Goal: Task Accomplishment & Management: Manage account settings

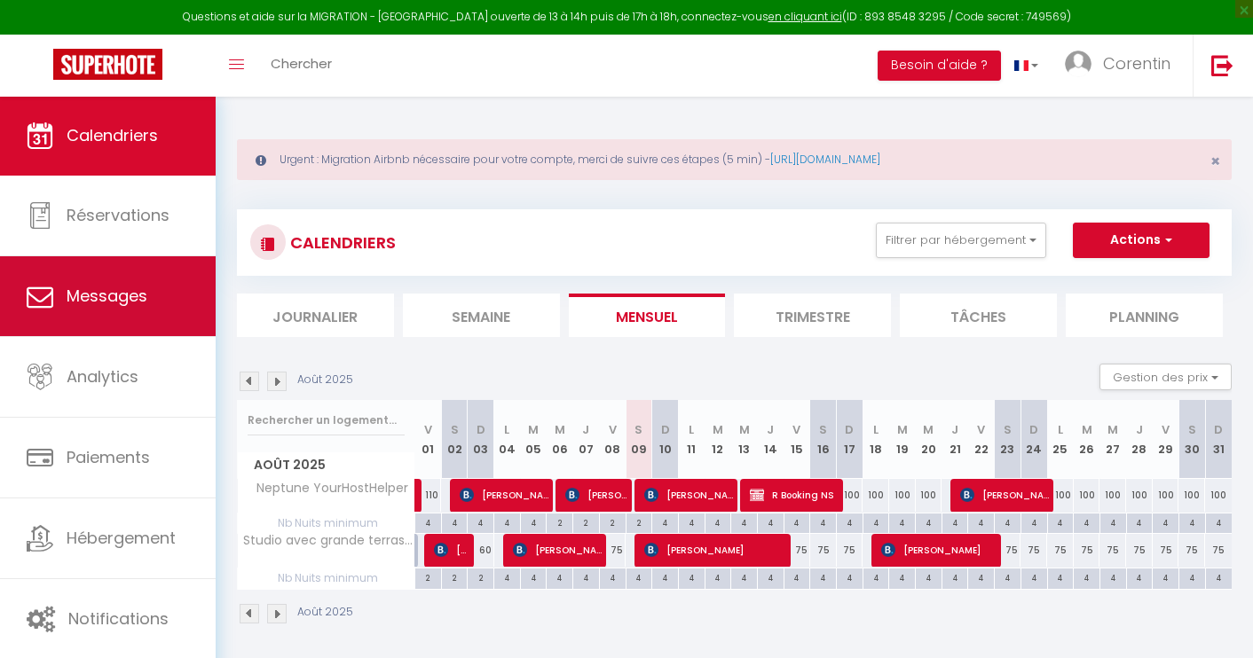
click at [177, 313] on link "Messages" at bounding box center [108, 296] width 216 height 80
select select "message"
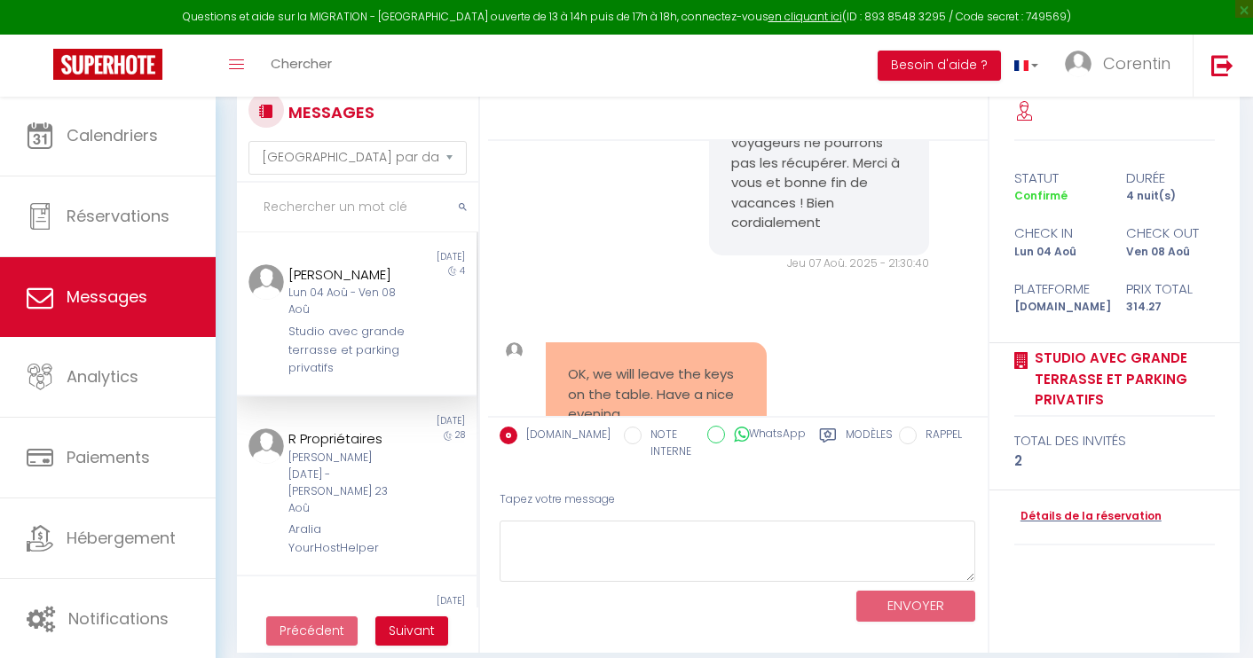
scroll to position [138, 0]
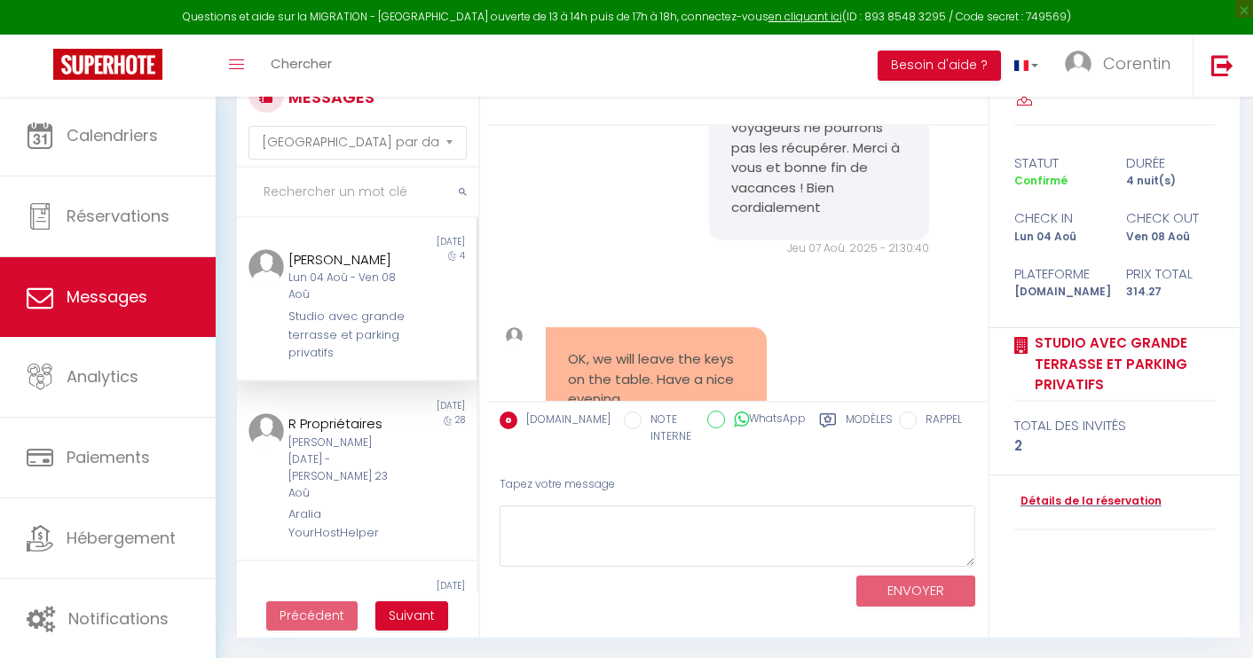
click at [354, 303] on div "[PERSON_NAME] Lun 04 Aoû - Ven 08 Aoû Studio avec grande terrasse et parking pr…" at bounding box center [346, 306] width 139 height 114
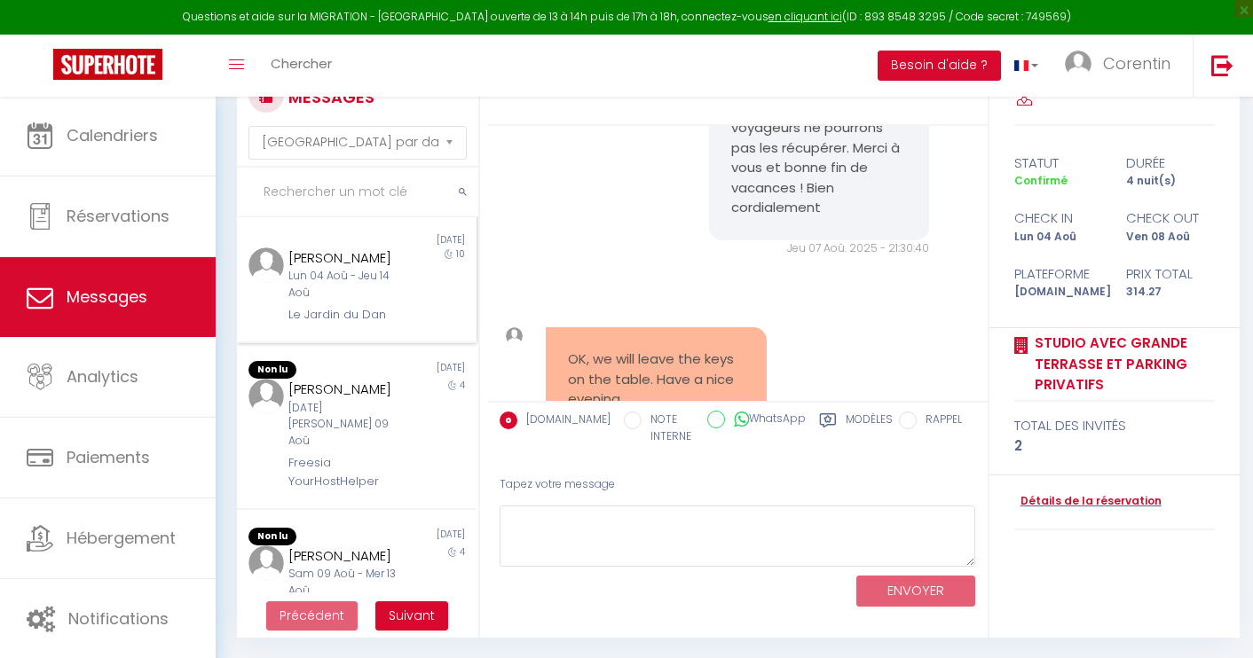
scroll to position [794, 0]
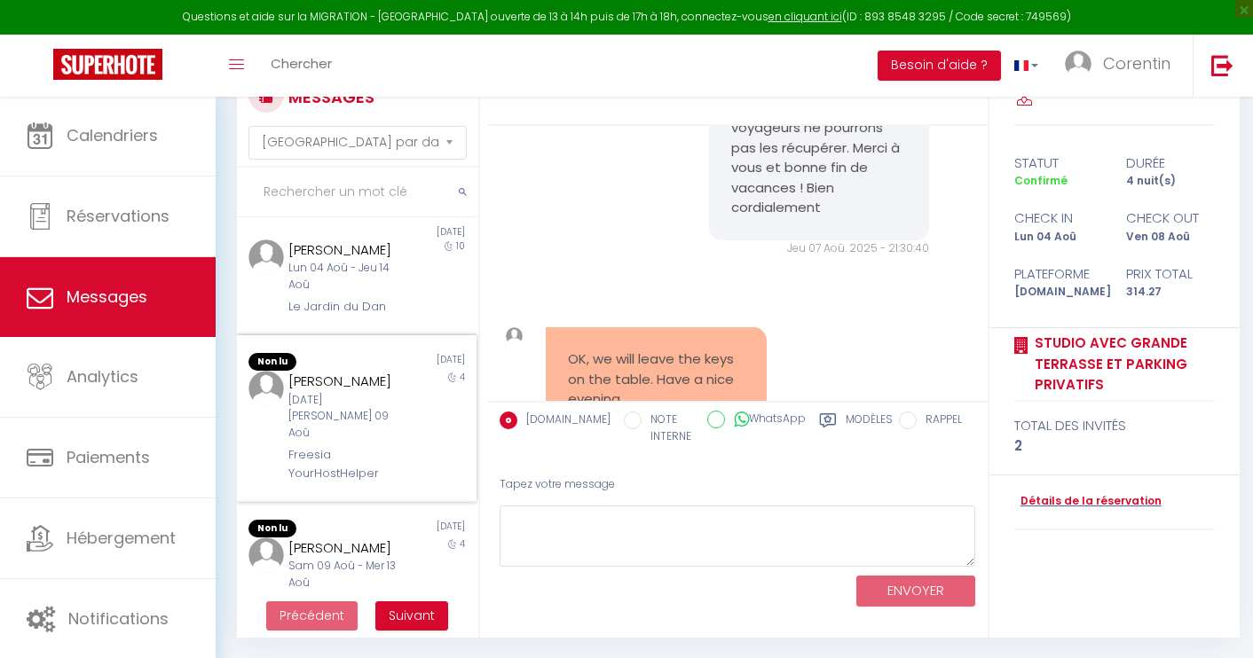
click at [371, 409] on div "[PERSON_NAME] [DATE] Aoû - Sam 09 Aoû Freesia YourHostHelper" at bounding box center [346, 427] width 139 height 112
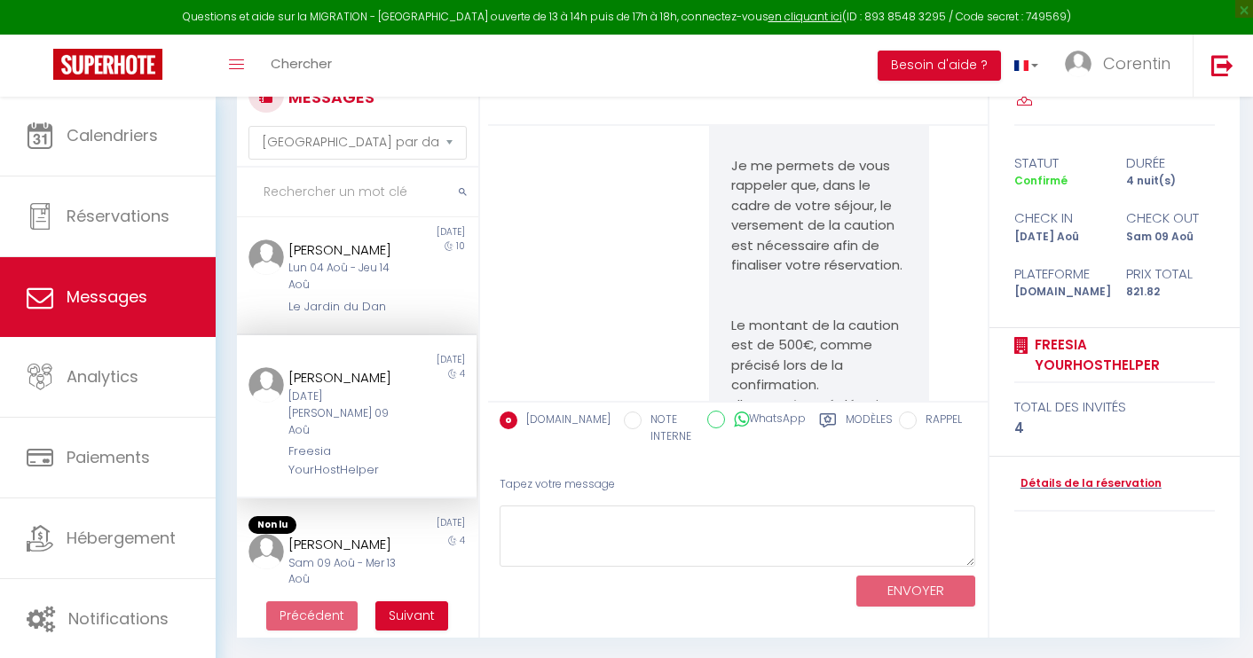
scroll to position [962, 0]
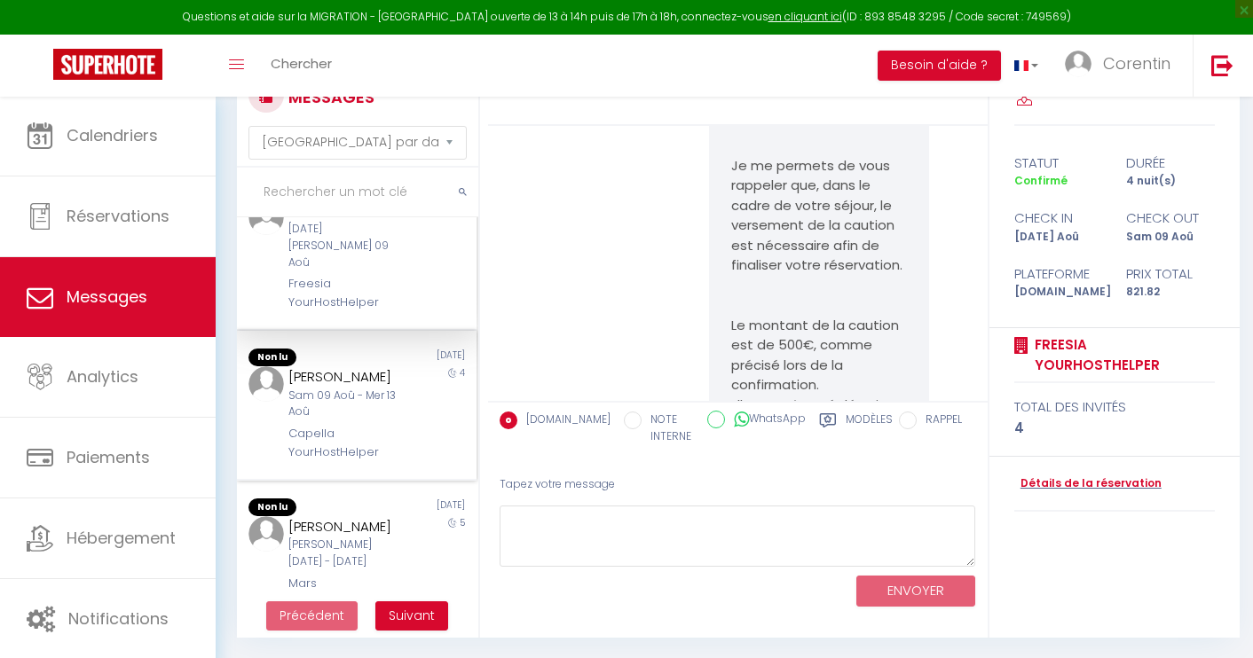
click at [342, 425] on div "Capella YourHostHelper" at bounding box center [346, 443] width 116 height 36
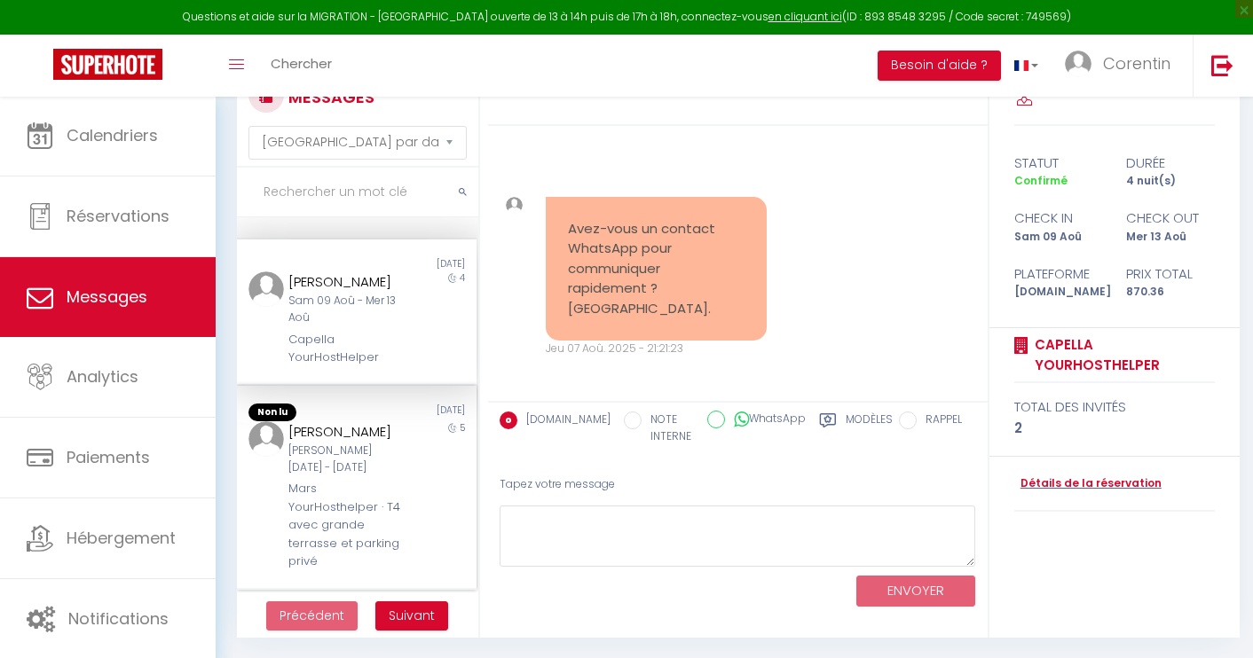
scroll to position [1055, 0]
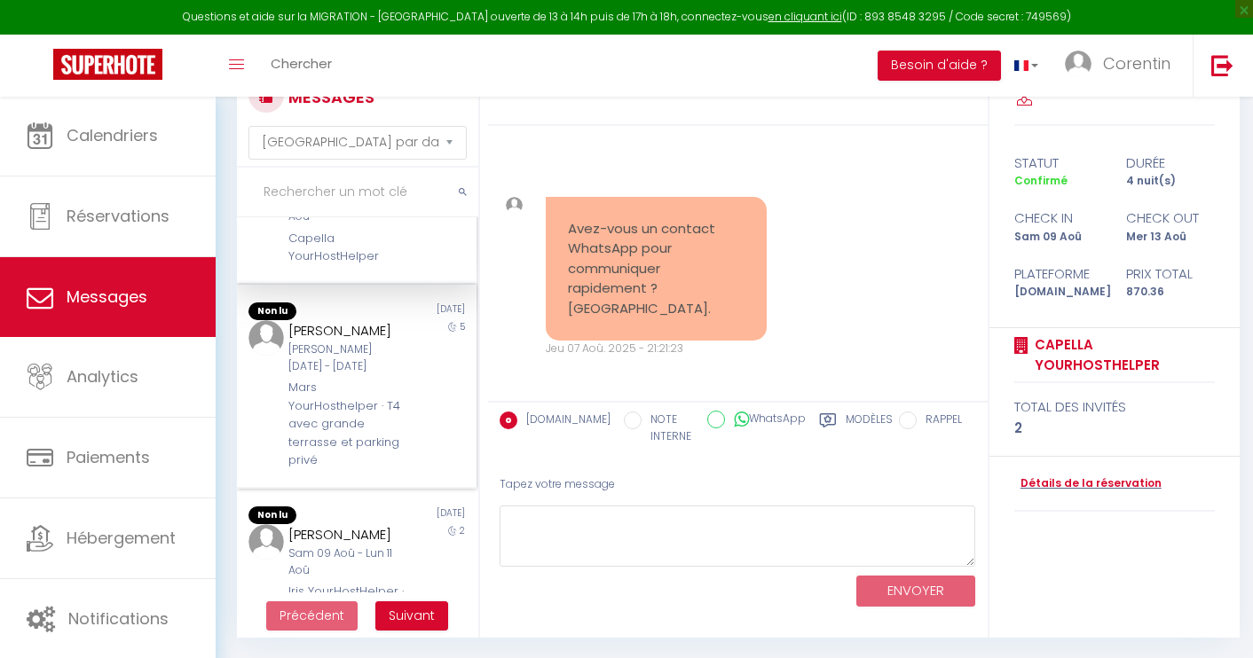
click at [390, 342] on div "[PERSON_NAME][DATE] - [DATE]" at bounding box center [346, 359] width 116 height 34
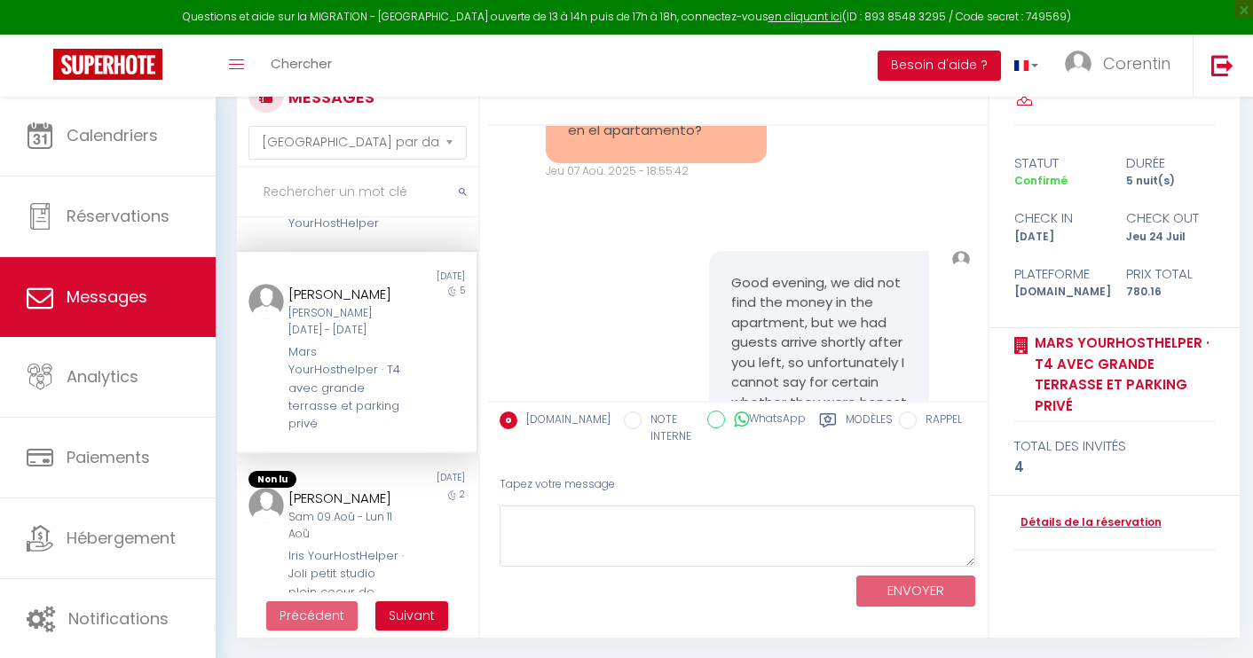
scroll to position [4741, 0]
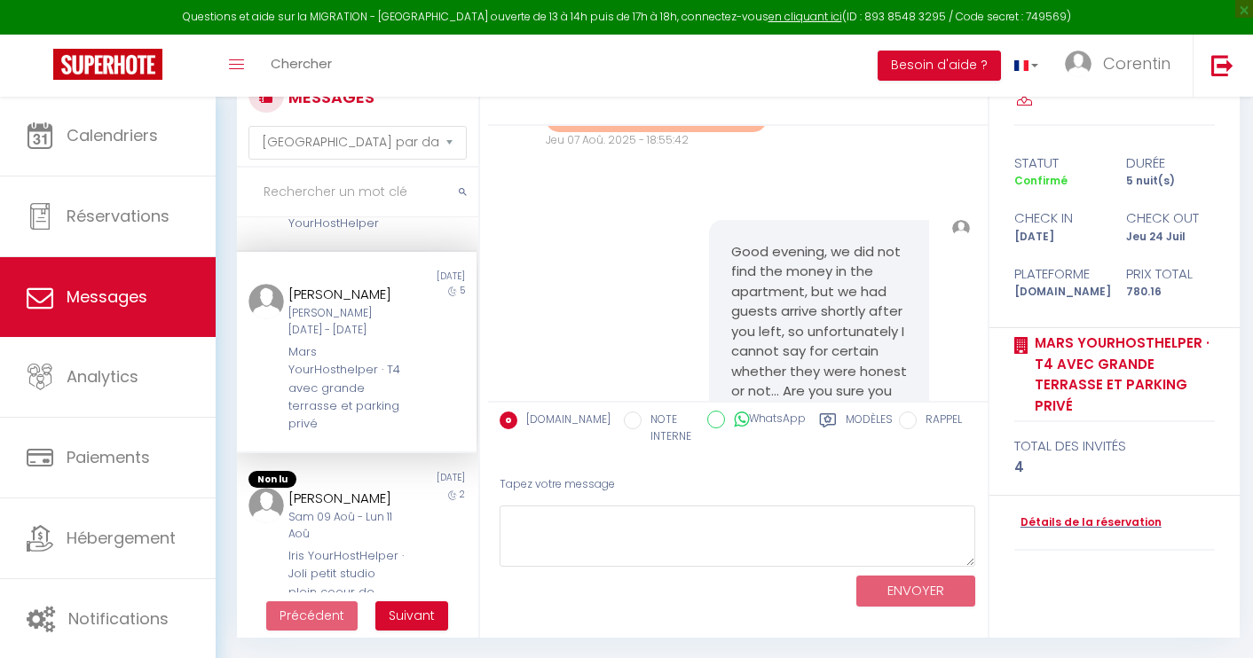
click at [426, 616] on span "Suivant" at bounding box center [412, 616] width 46 height 18
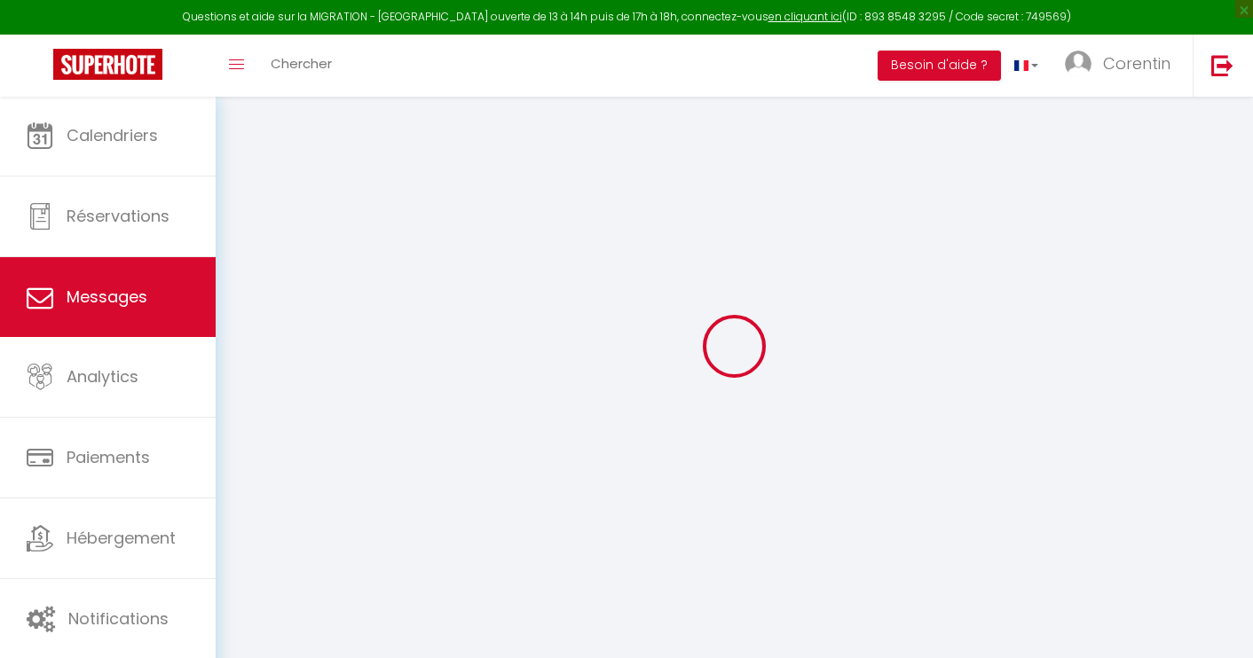
scroll to position [96, 0]
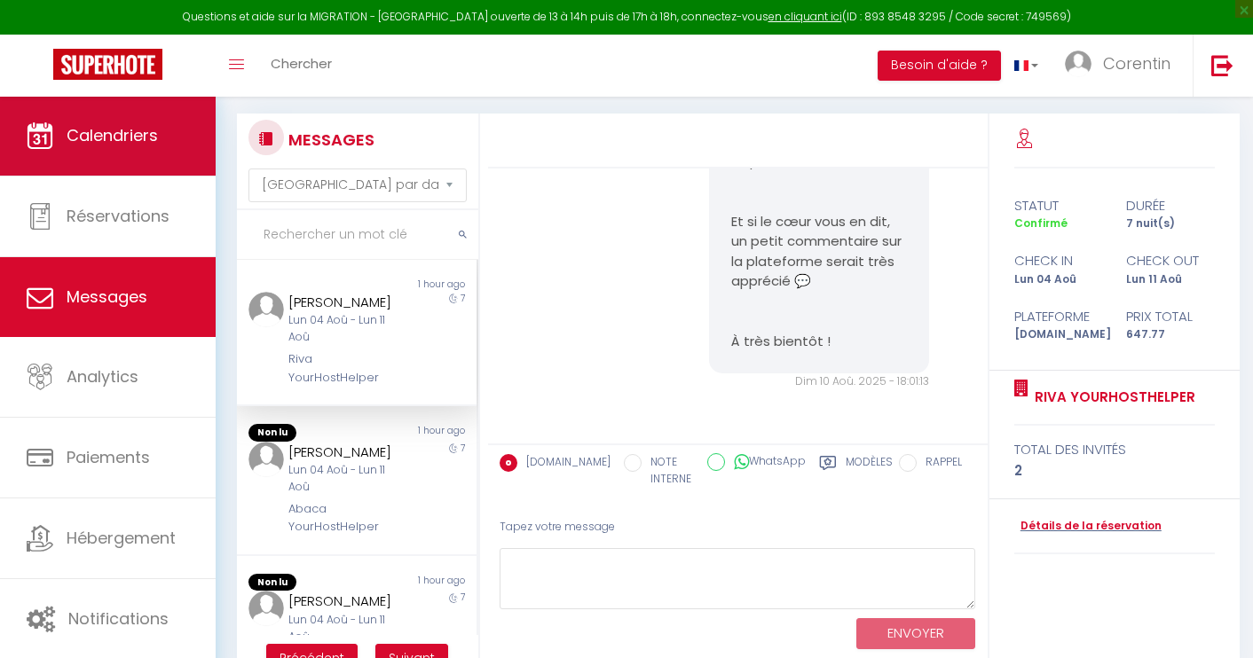
click at [113, 136] on span "Calendriers" at bounding box center [112, 135] width 91 height 22
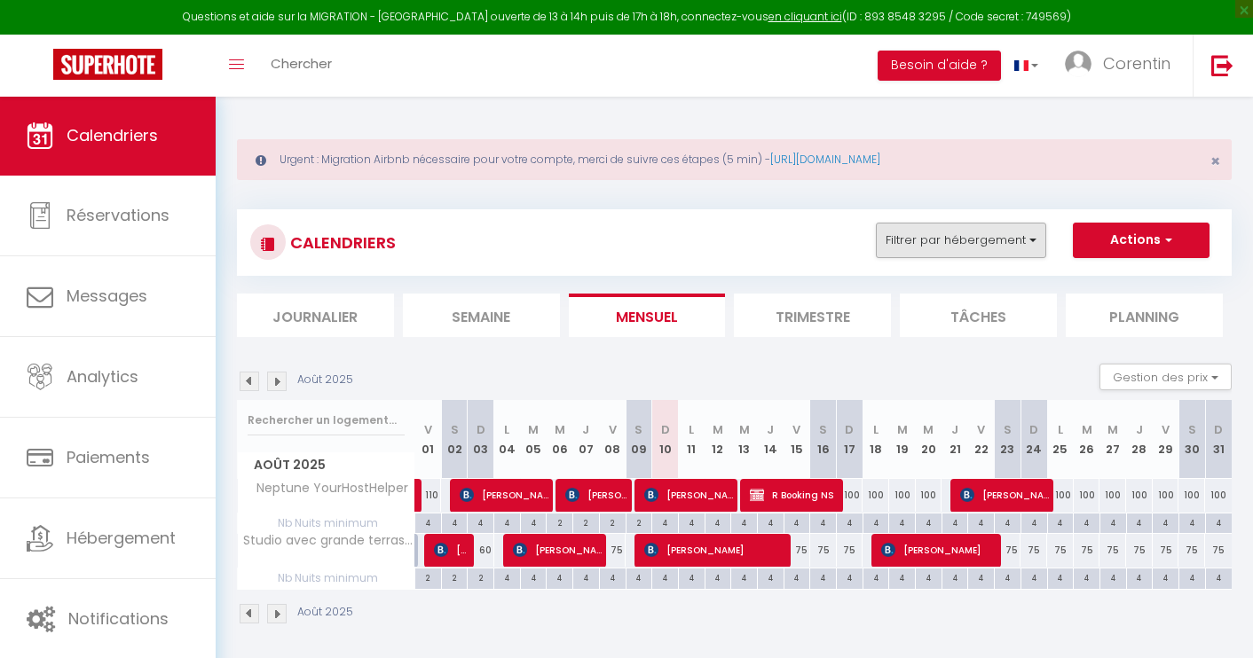
click at [943, 242] on button "Filtrer par hébergement" at bounding box center [961, 240] width 170 height 35
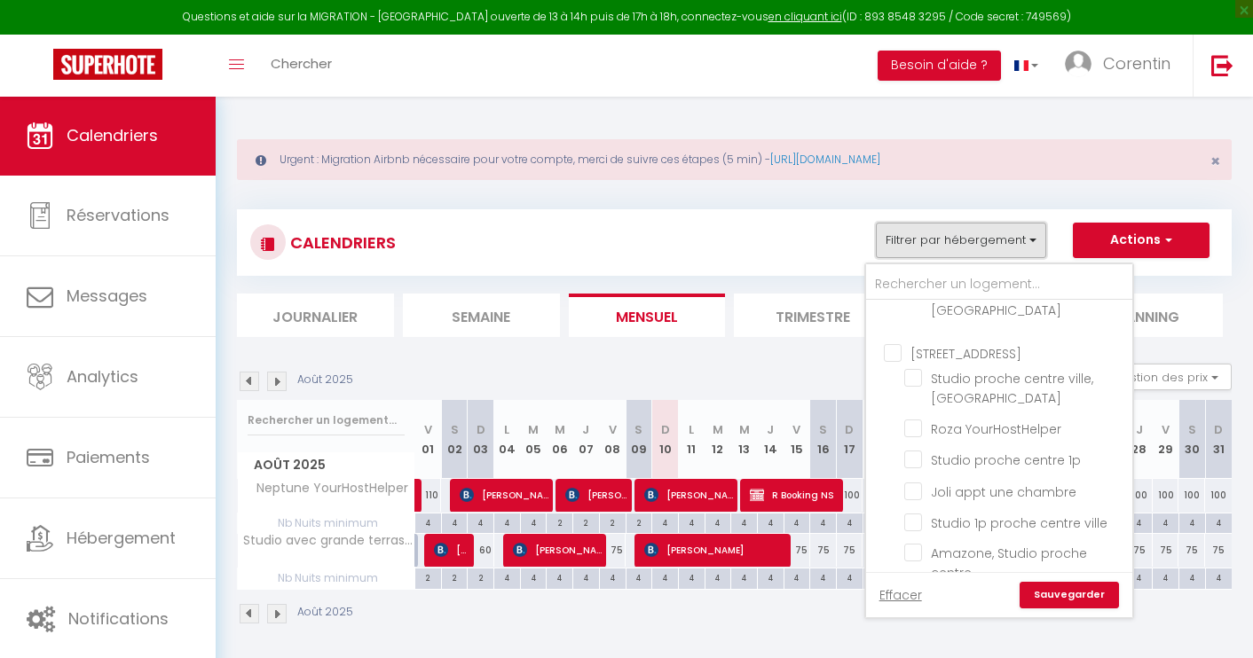
scroll to position [255, 0]
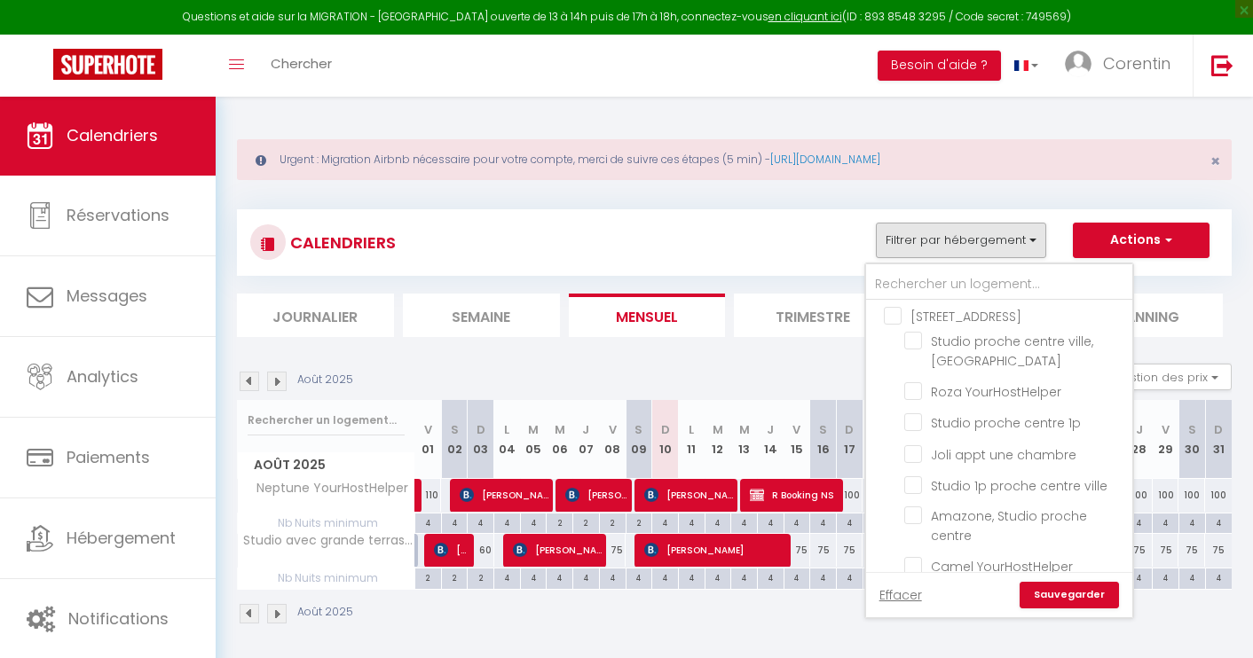
click at [903, 605] on div "Effacer Sauvegarder" at bounding box center [999, 595] width 240 height 27
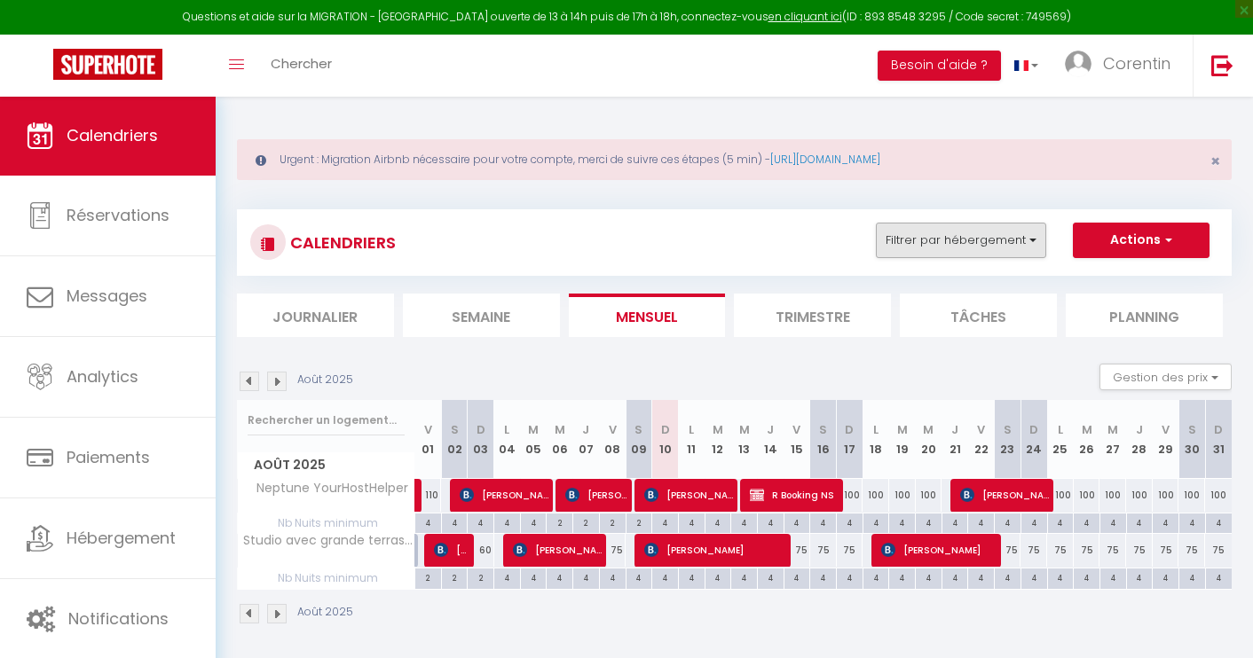
click at [951, 252] on button "Filtrer par hébergement" at bounding box center [961, 240] width 170 height 35
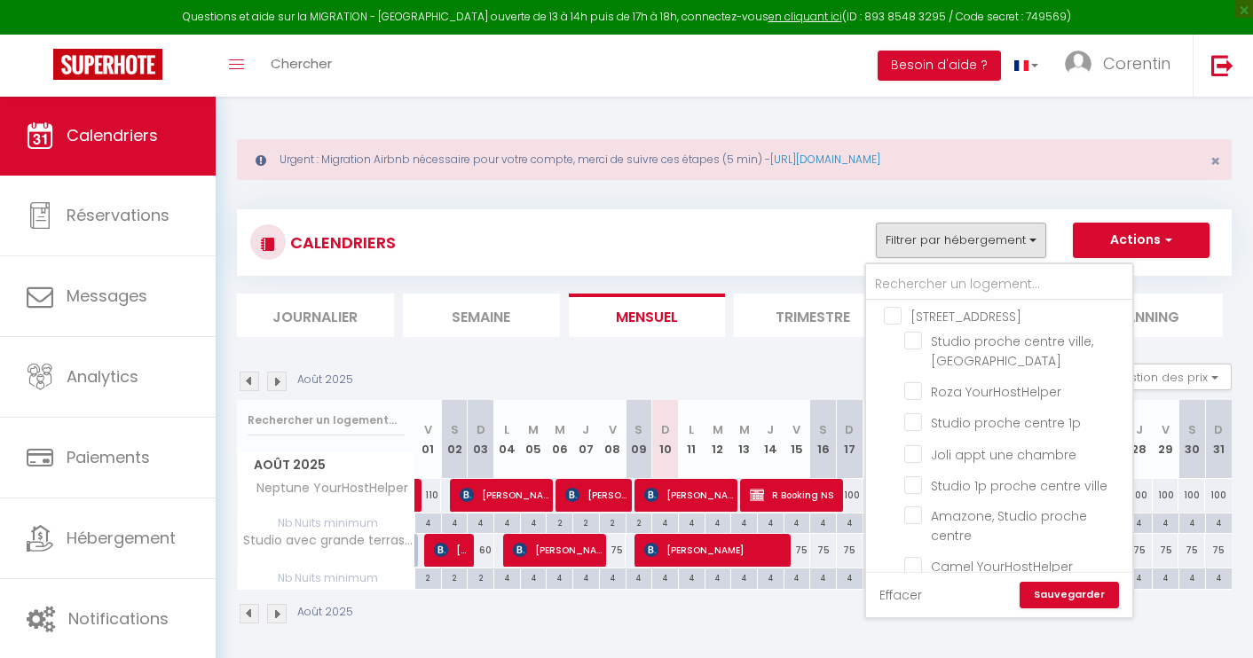
click at [898, 598] on link "Effacer" at bounding box center [900, 596] width 43 height 20
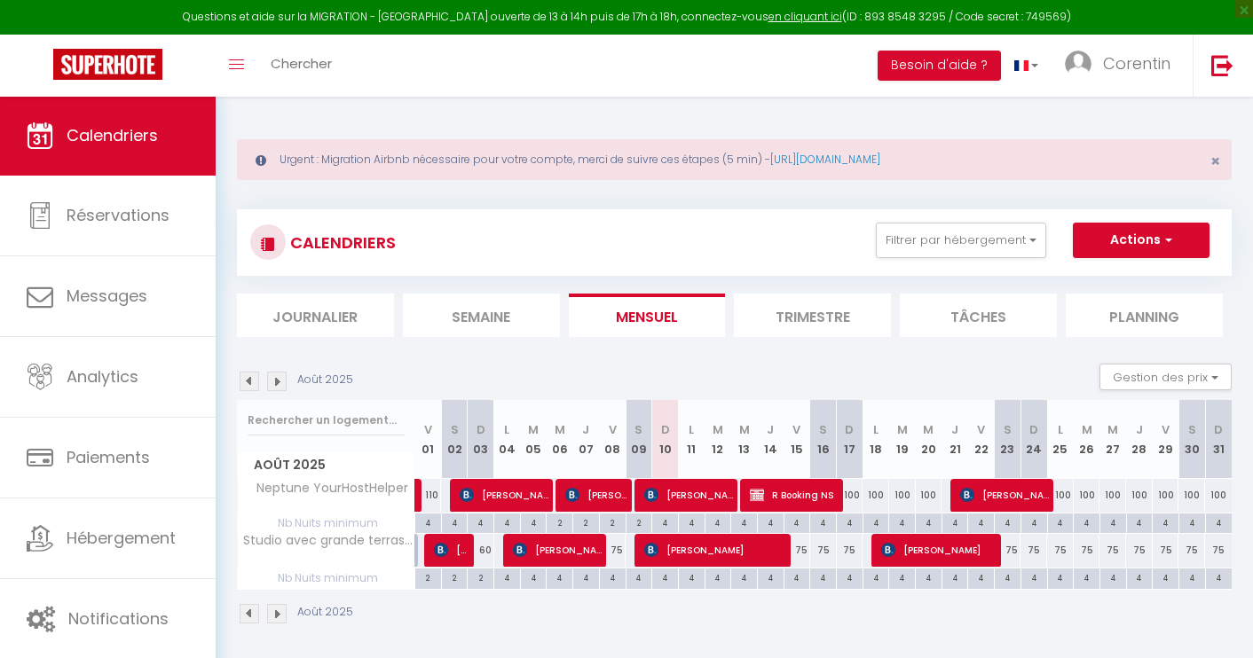
checkbox input "false"
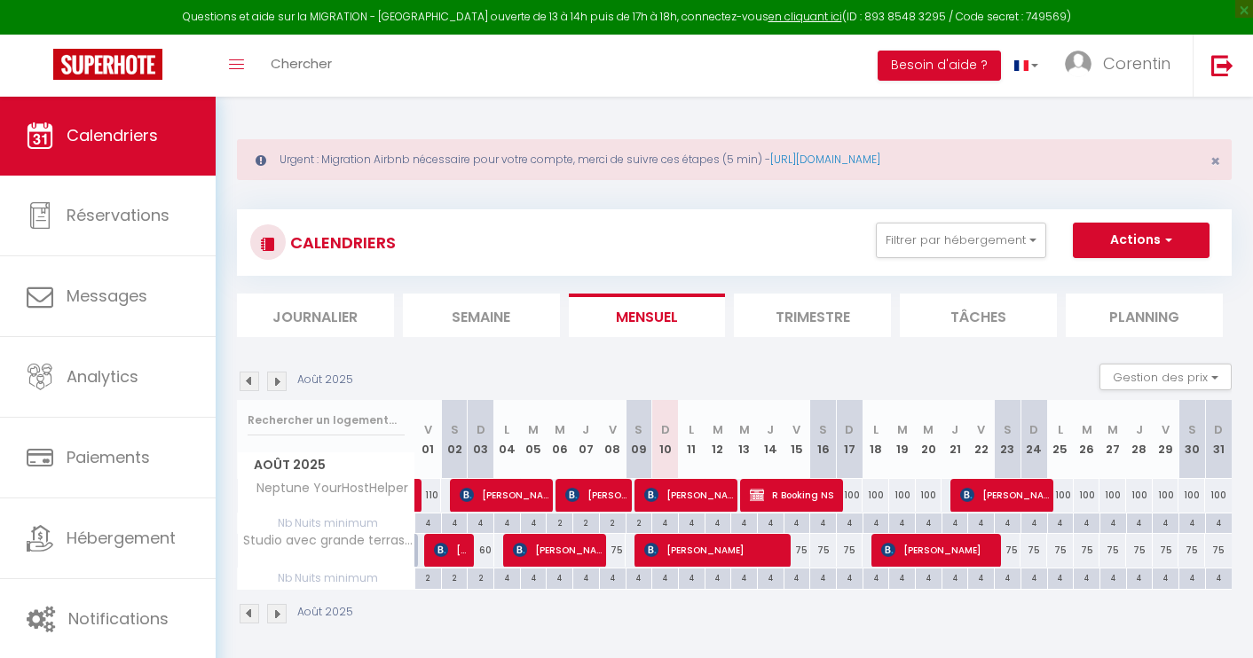
checkbox input "false"
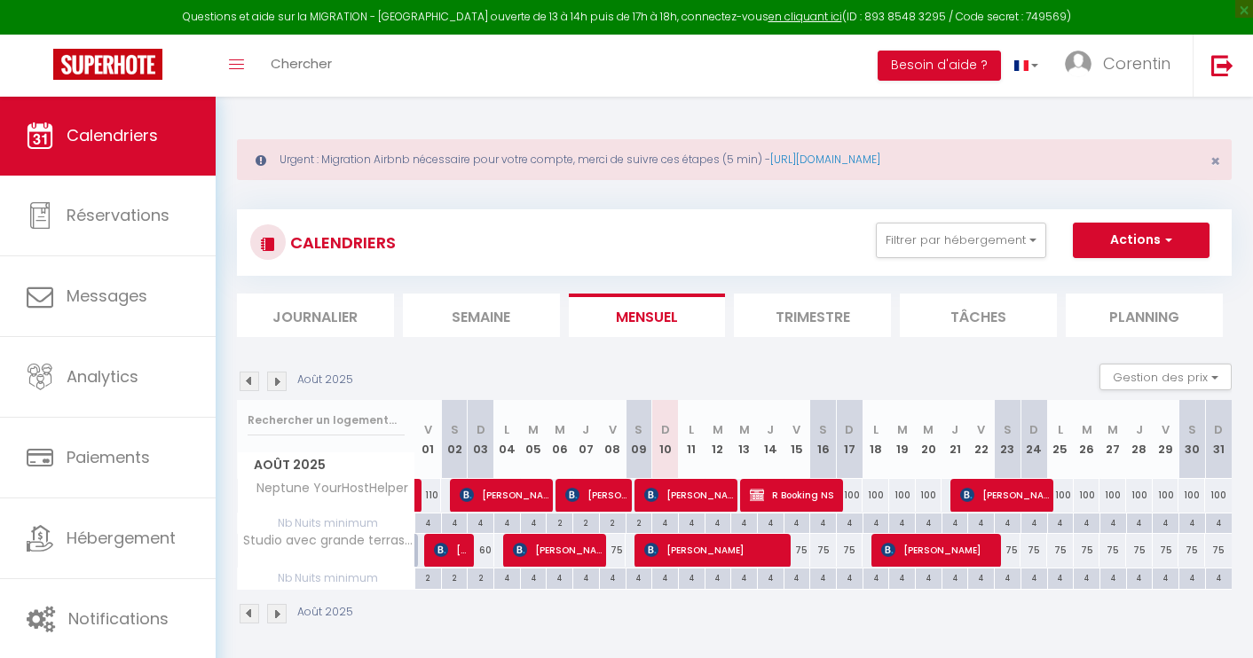
checkbox input "false"
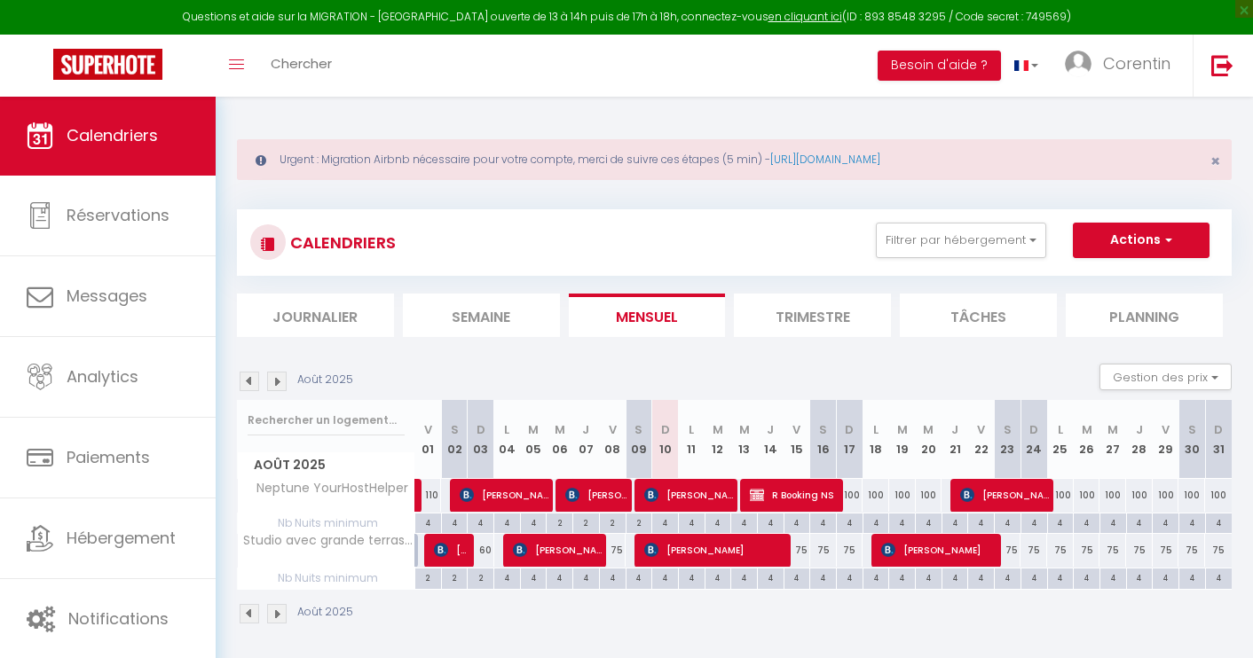
checkbox input "false"
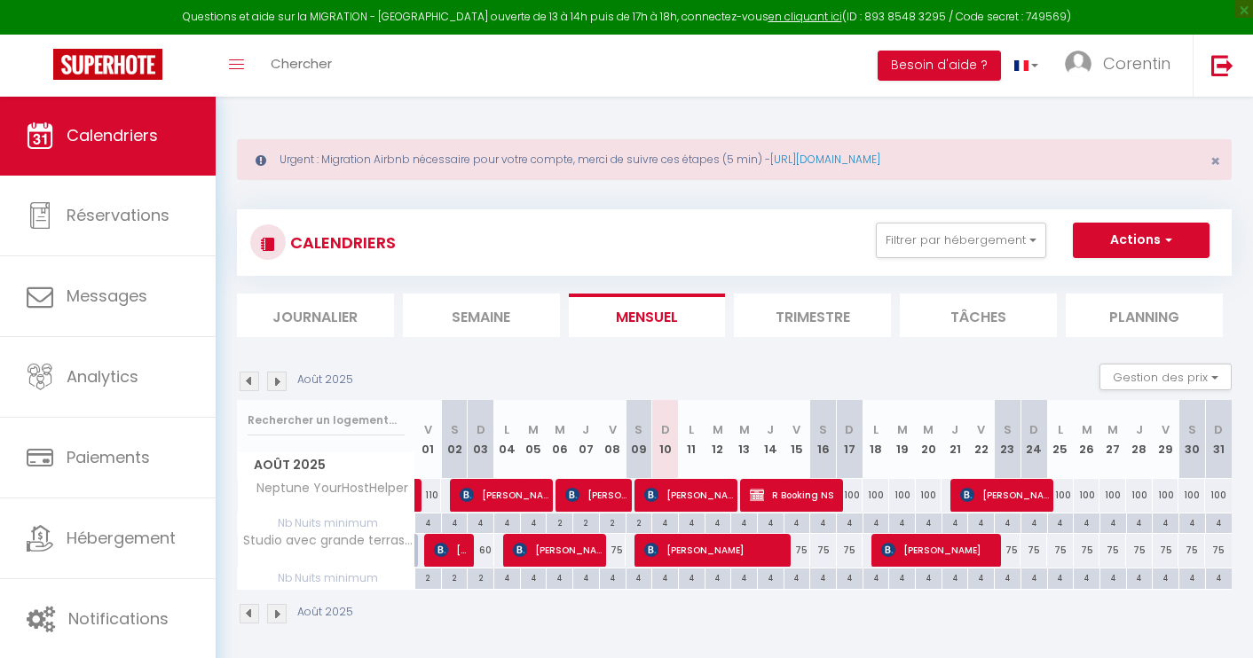
checkbox input "false"
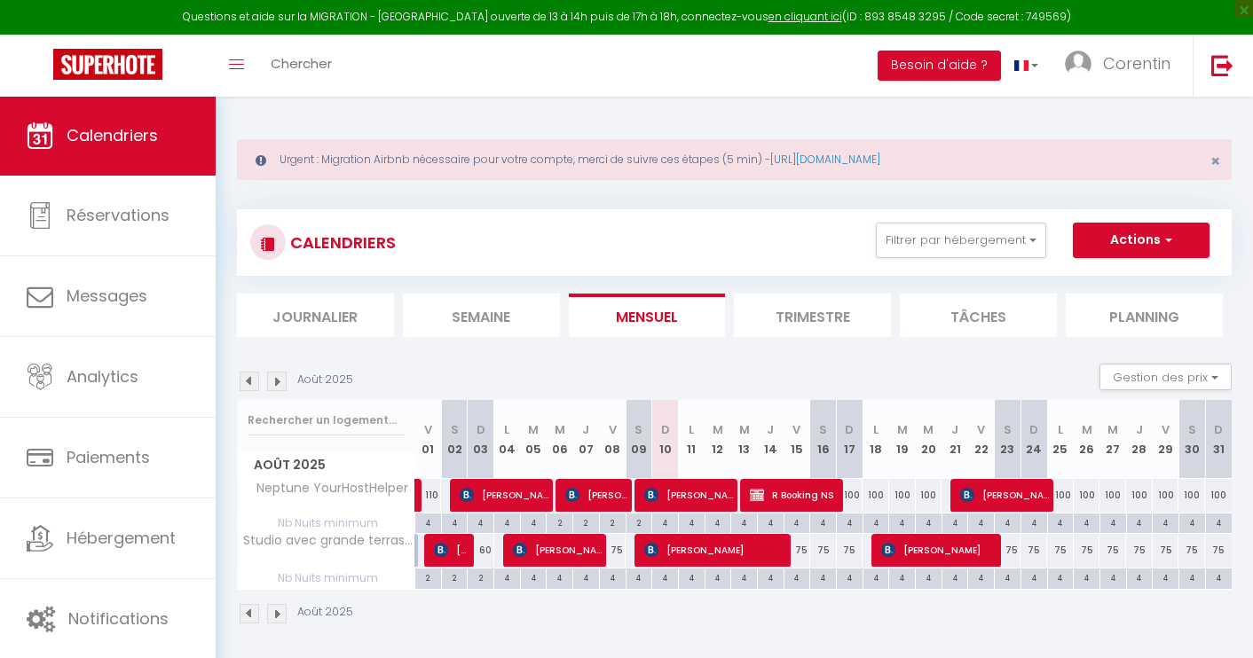
checkbox input "false"
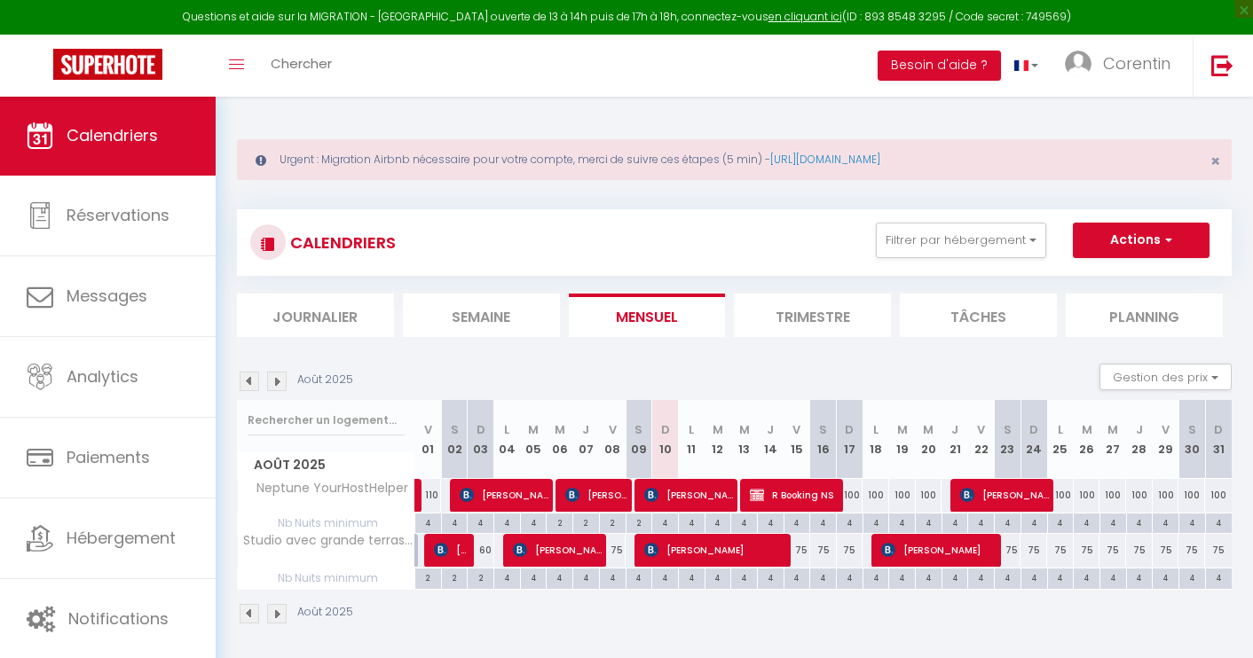
checkbox input "false"
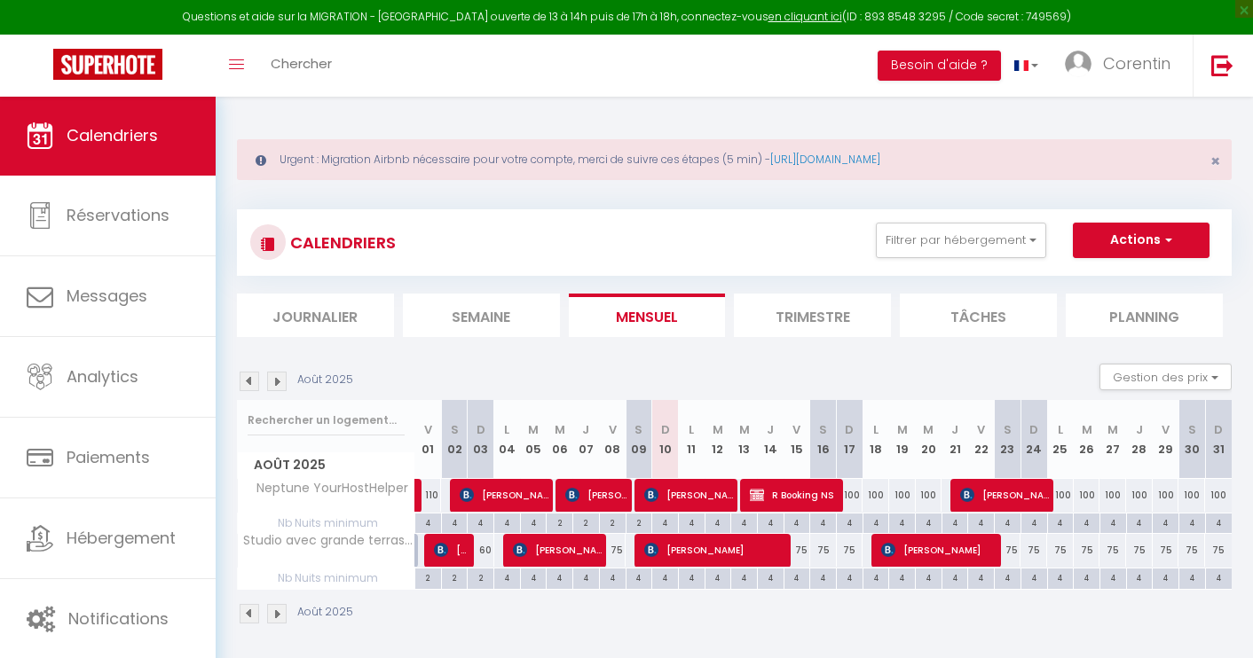
checkbox input "false"
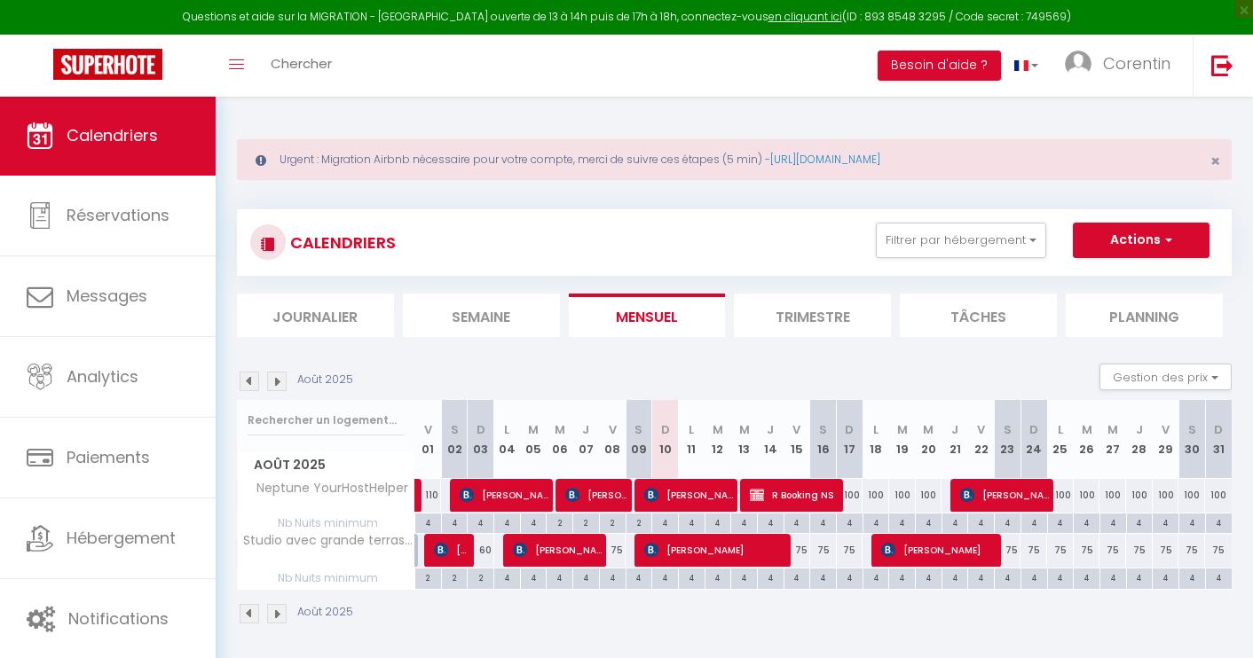
checkbox input "false"
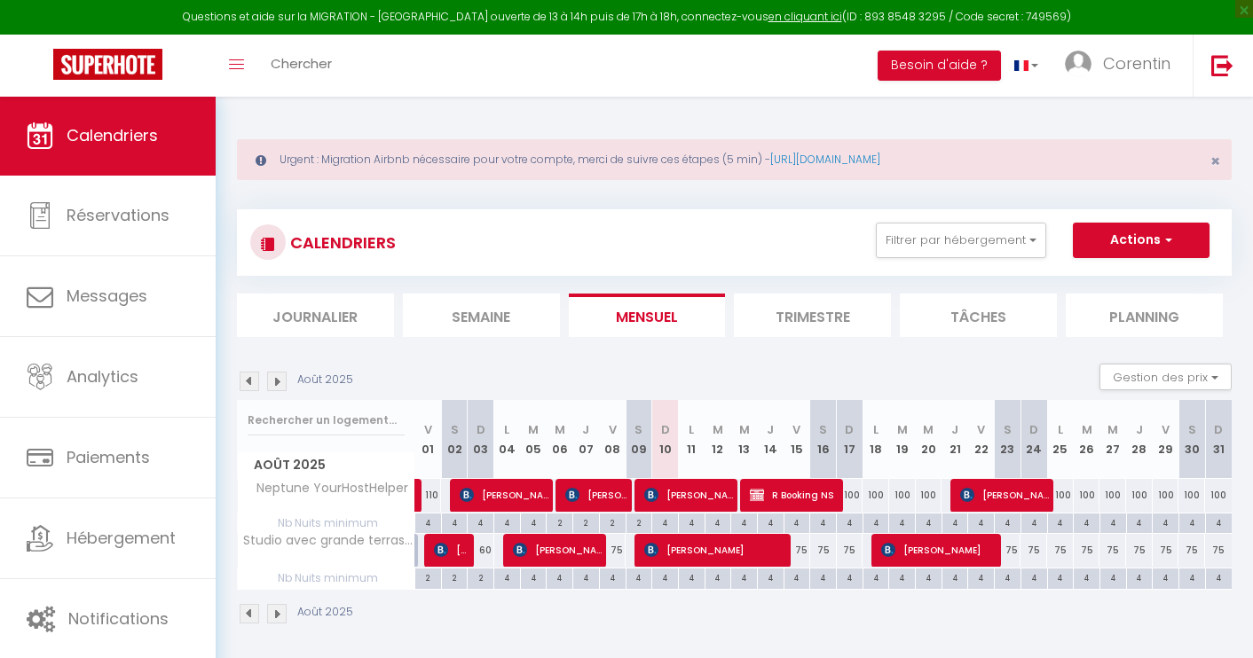
checkbox input "false"
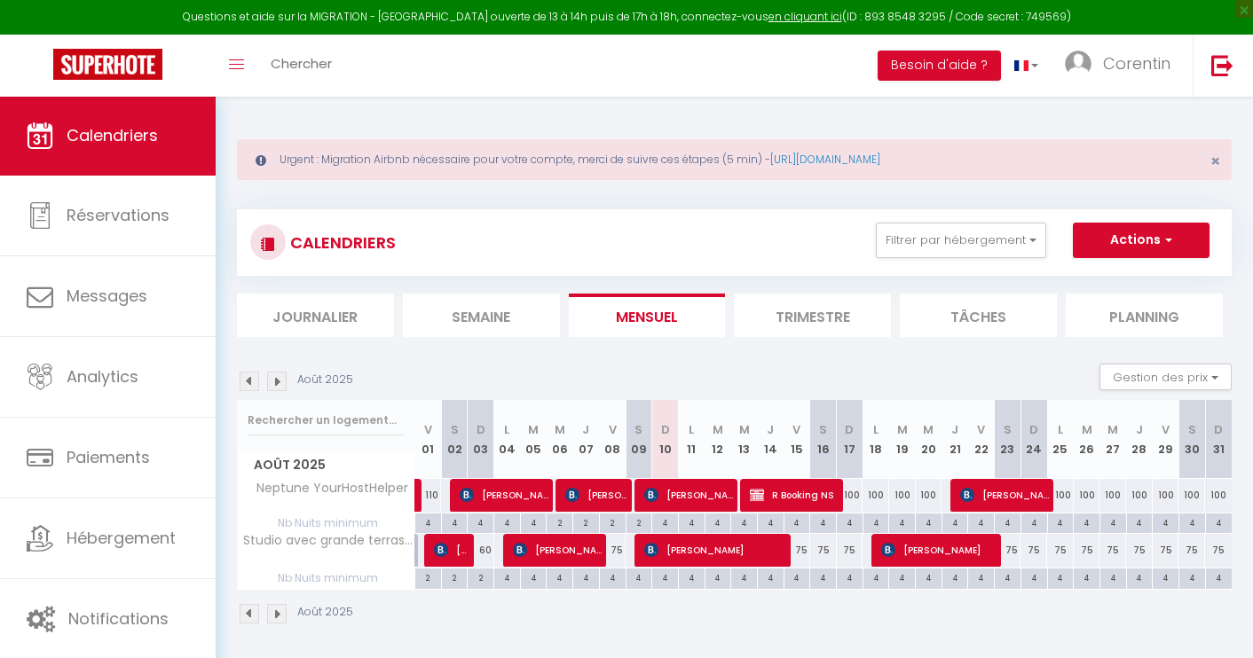
checkbox input "false"
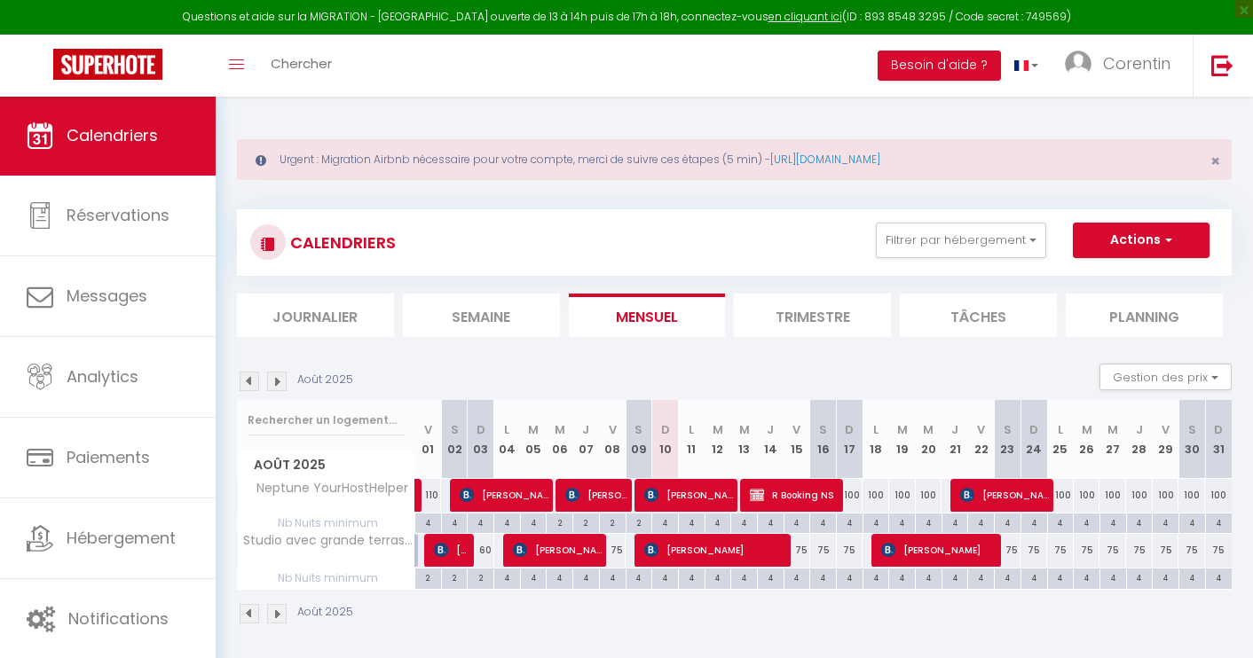
checkbox input "false"
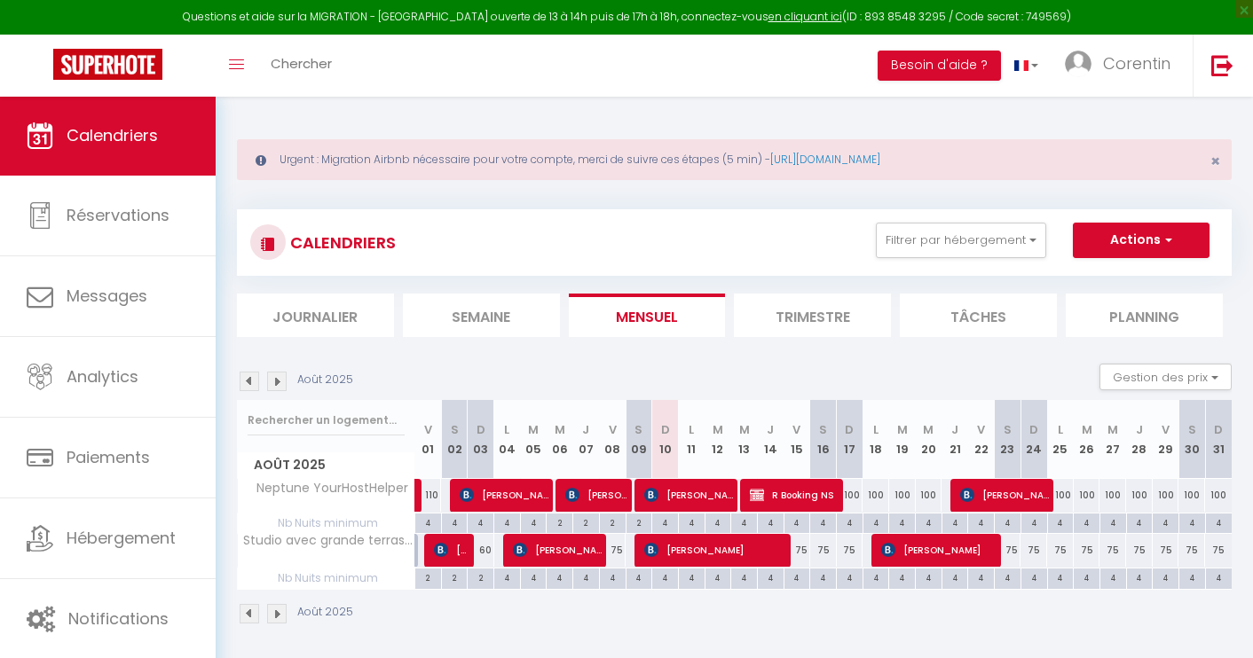
checkbox input "false"
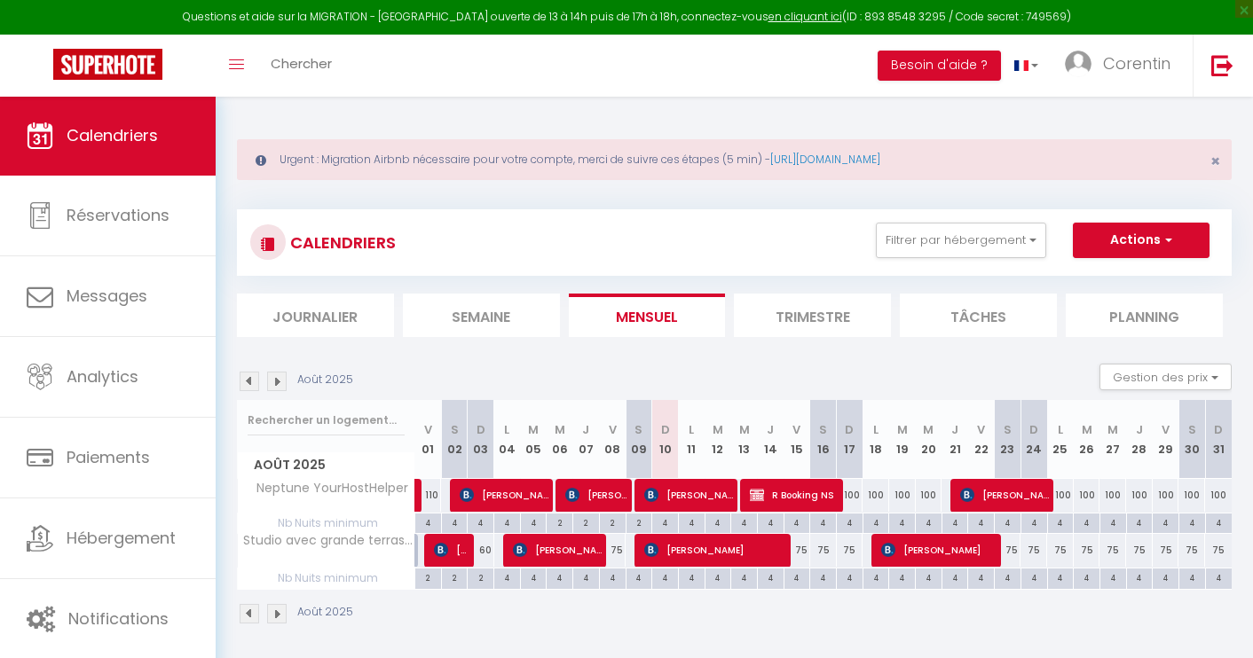
checkbox input "false"
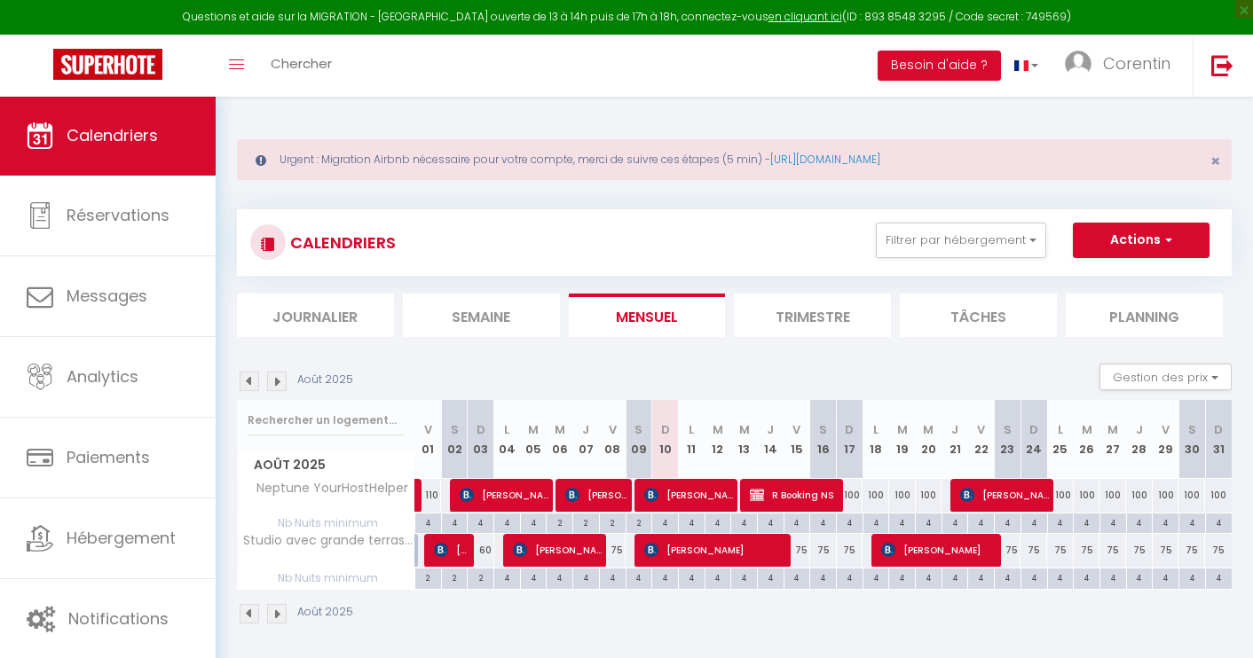
checkbox input "false"
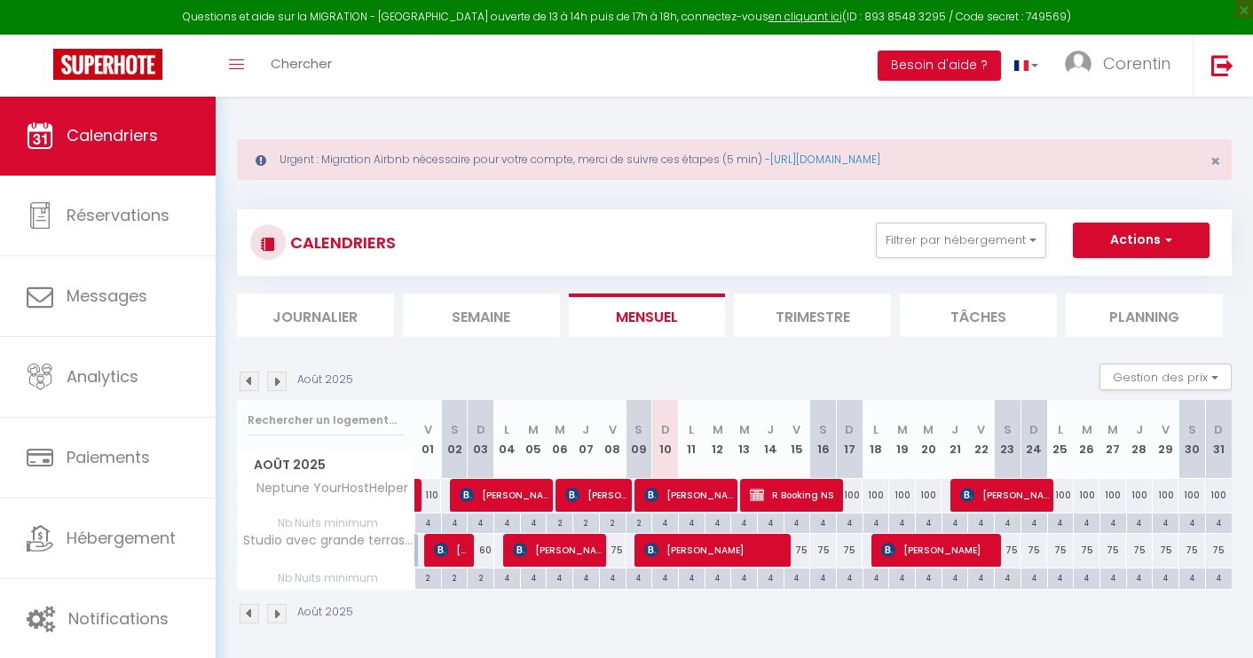
checkbox input "false"
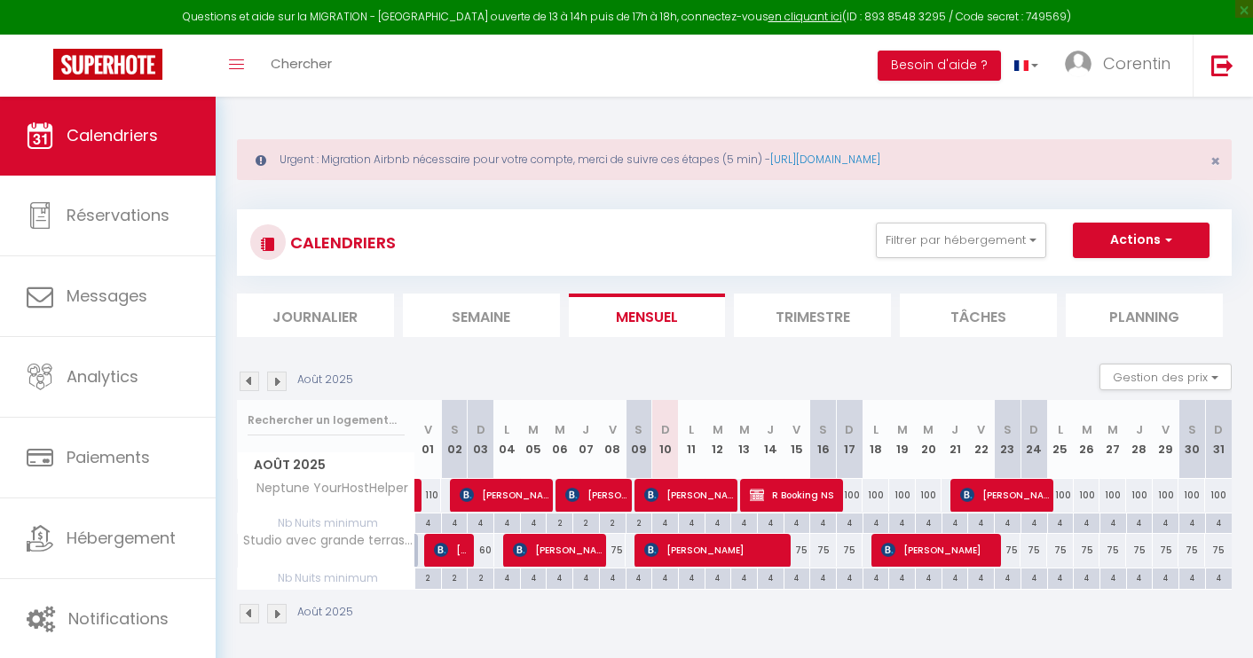
checkbox input "false"
click at [957, 247] on button "Filtrer par hébergement" at bounding box center [961, 240] width 170 height 35
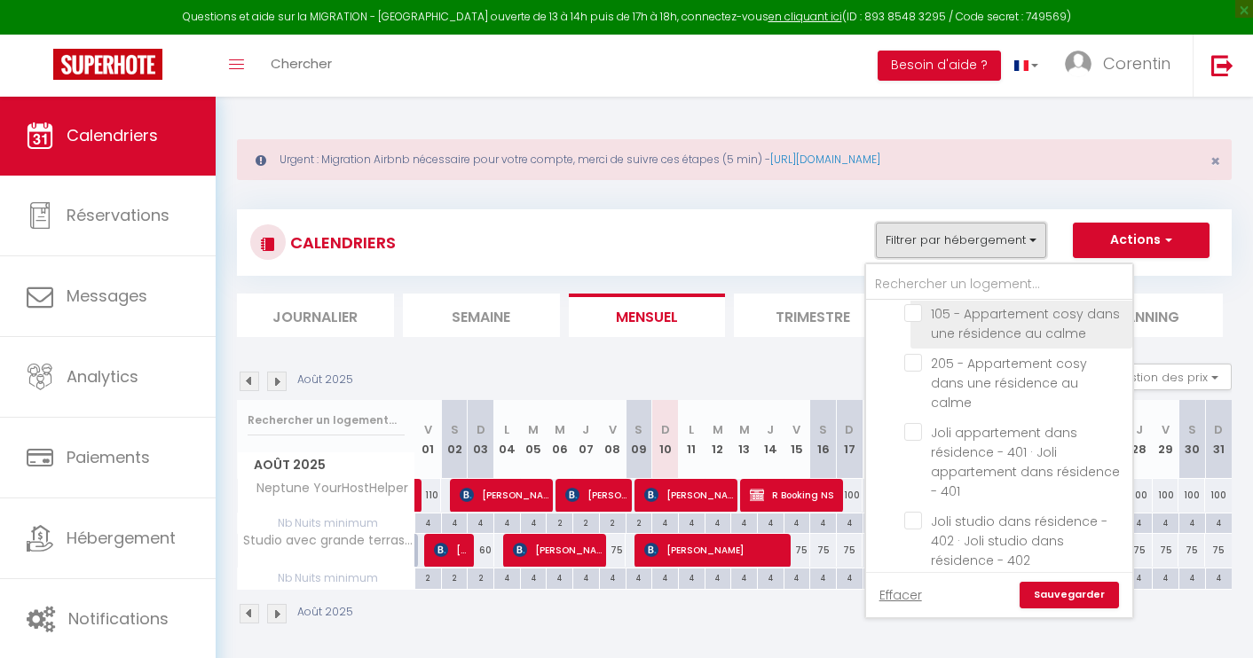
scroll to position [575, 0]
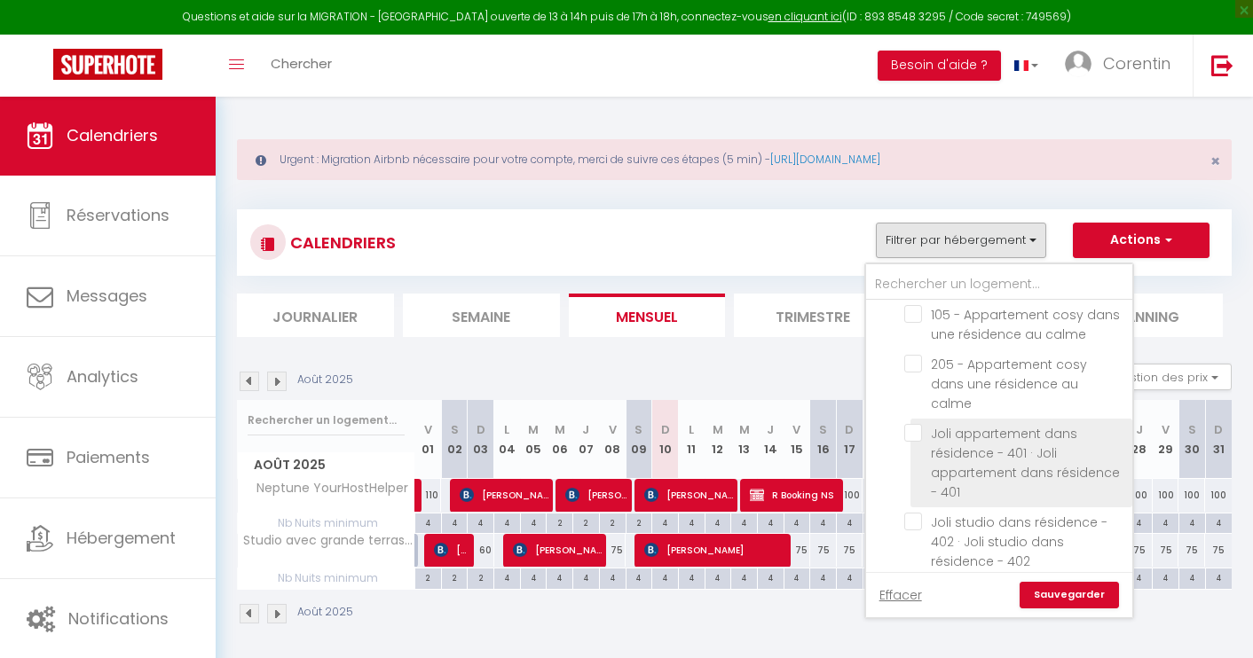
click at [920, 424] on input "Joli appartement dans résidence - 401 · Joli appartement dans résidence - 401" at bounding box center [1015, 433] width 222 height 18
checkbox input "true"
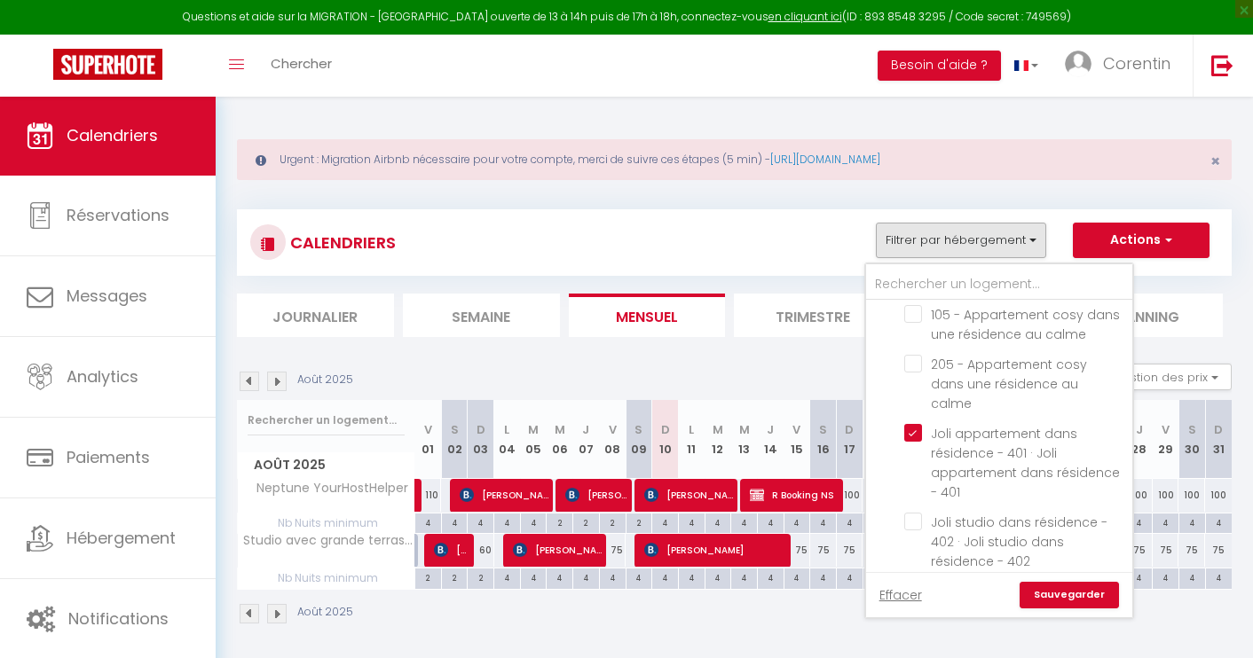
checkbox input "false"
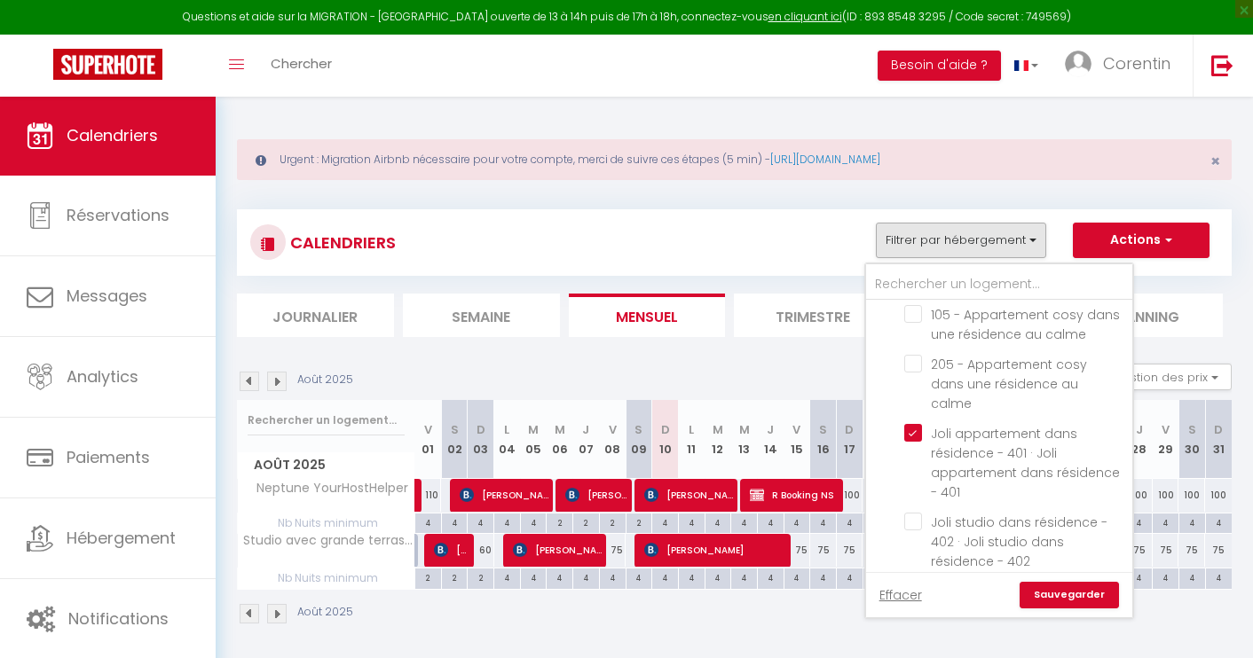
checkbox input "false"
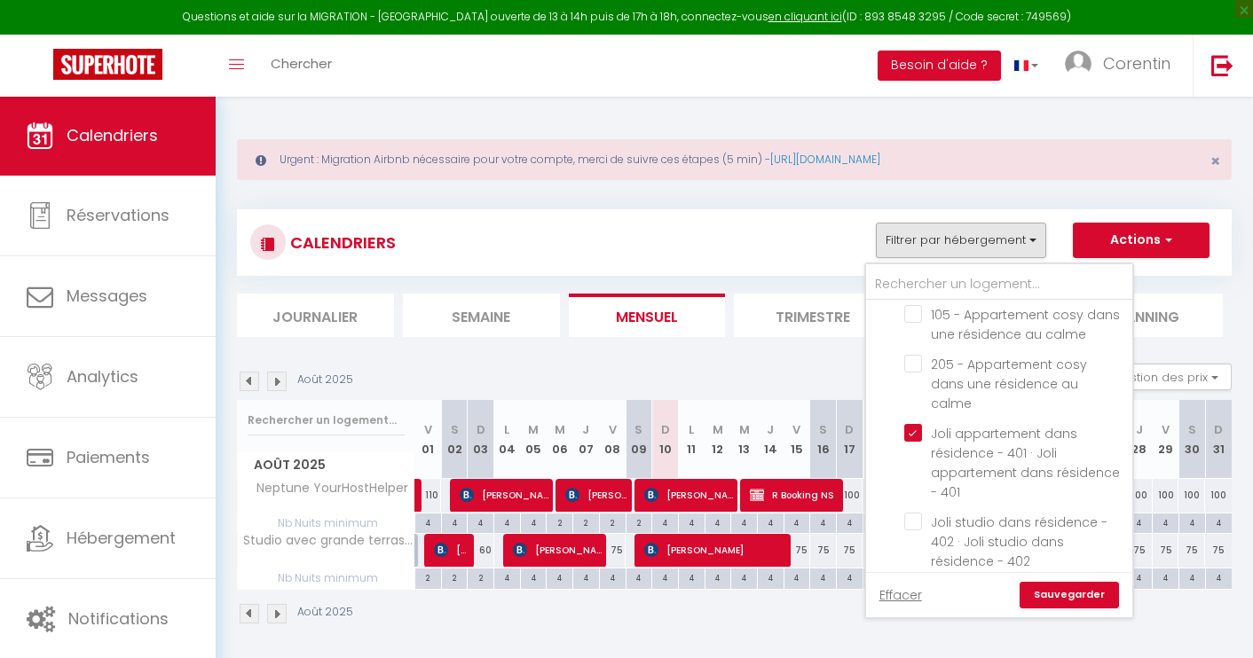
checkbox input "false"
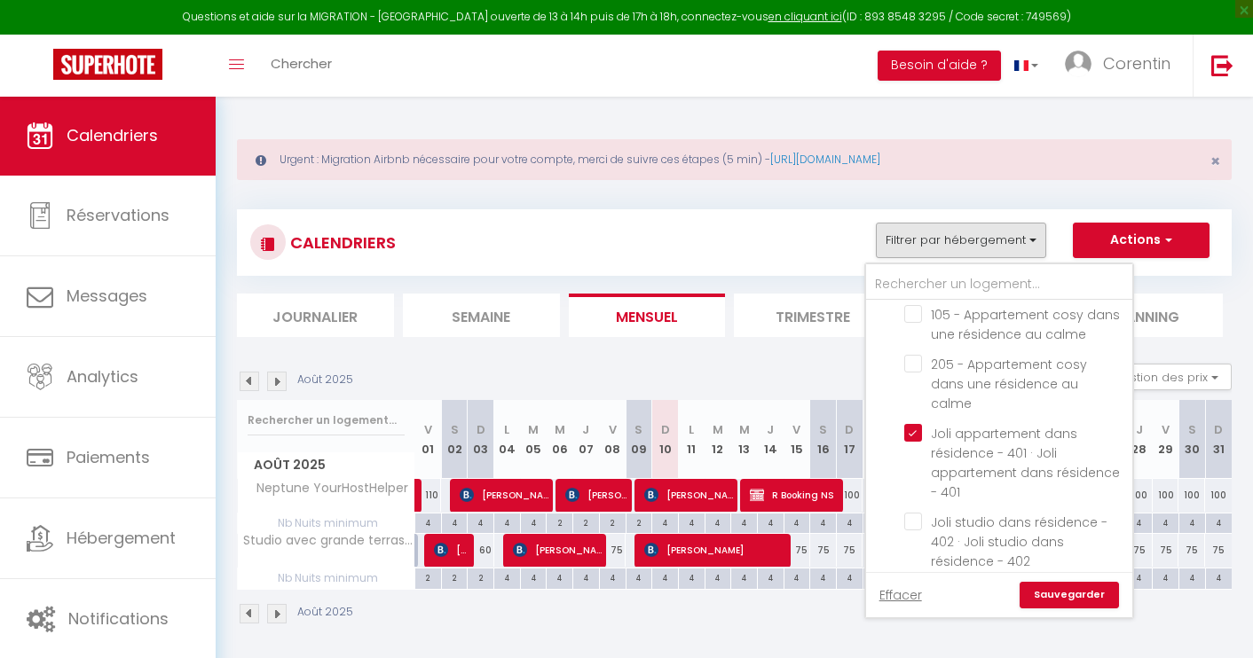
checkbox input "false"
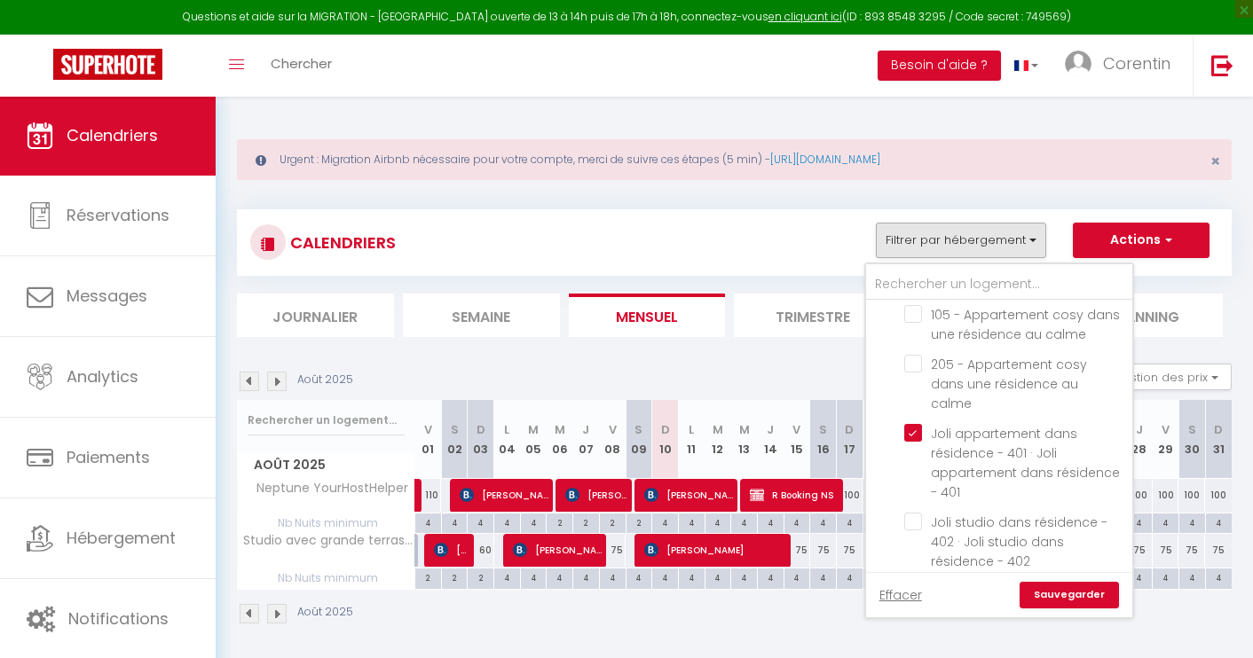
checkbox input "false"
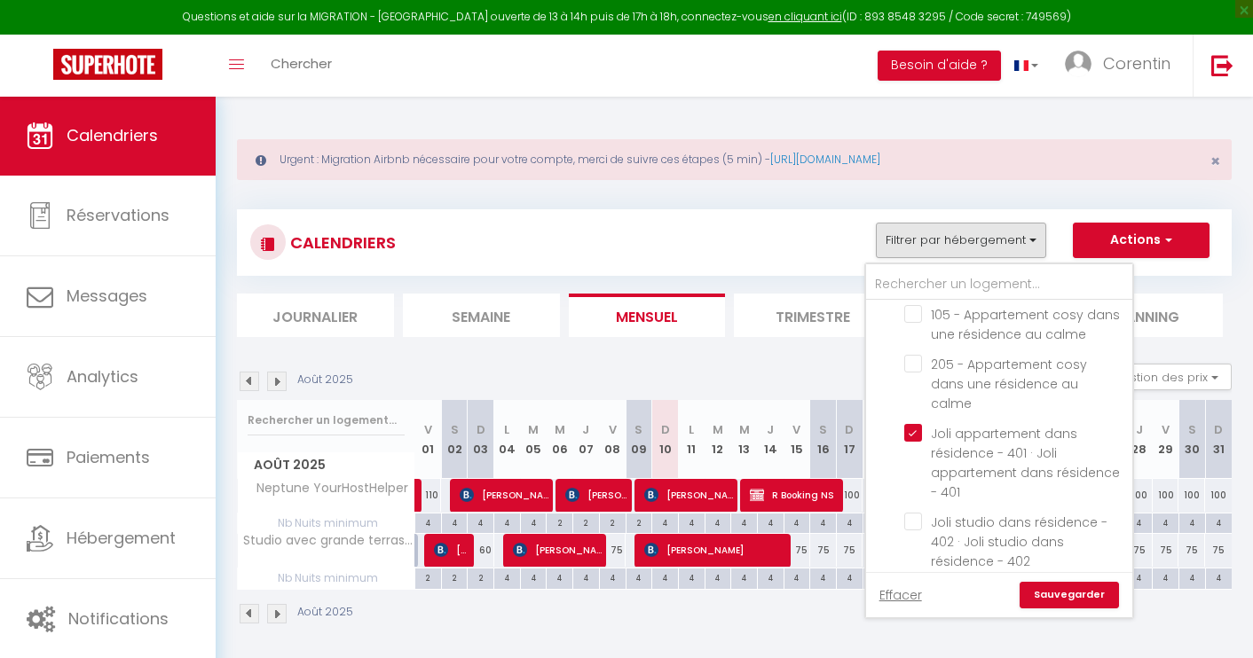
checkbox input "false"
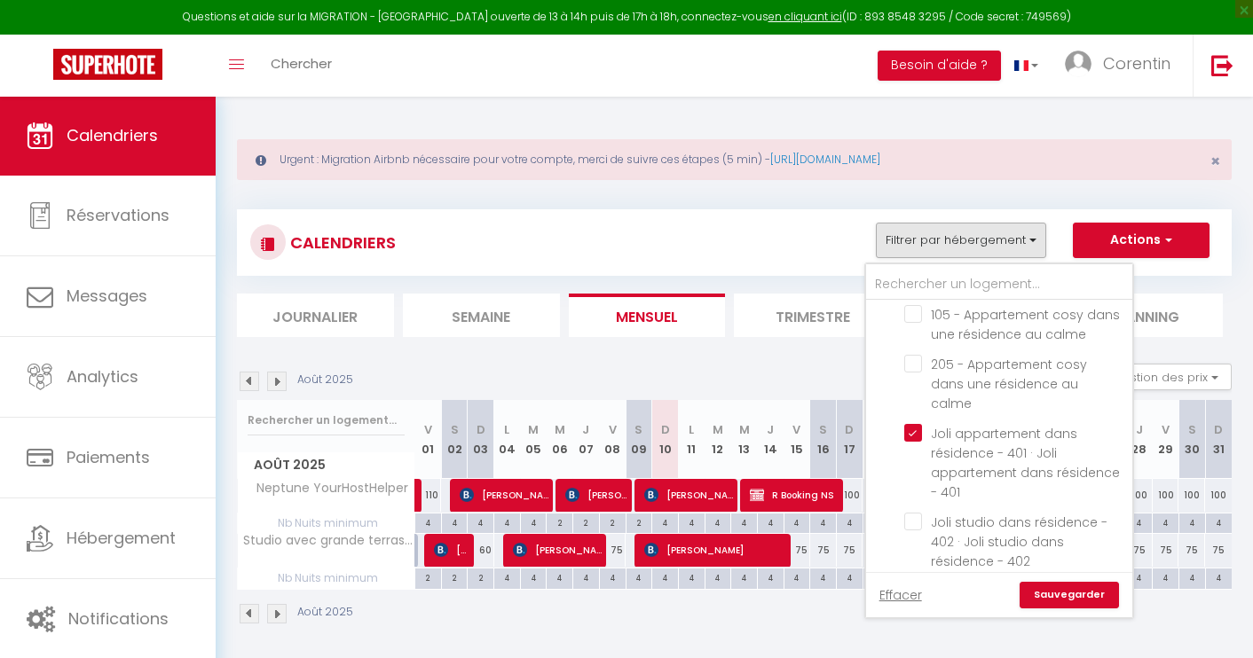
checkbox input "false"
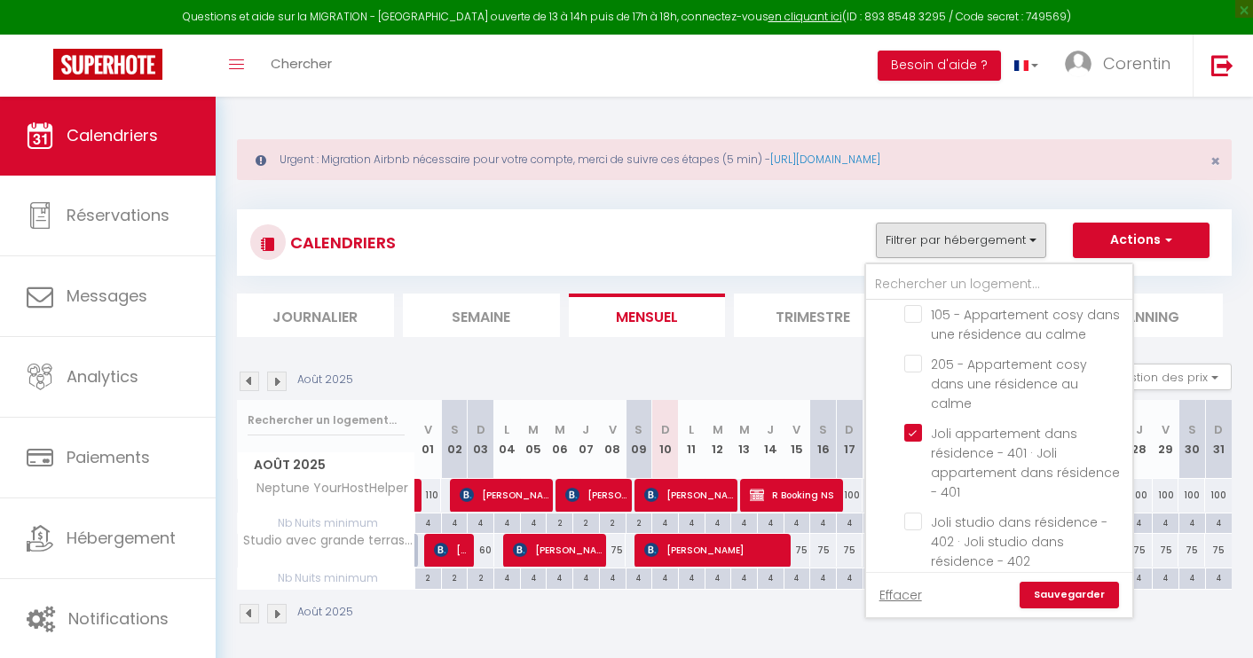
checkbox input "false"
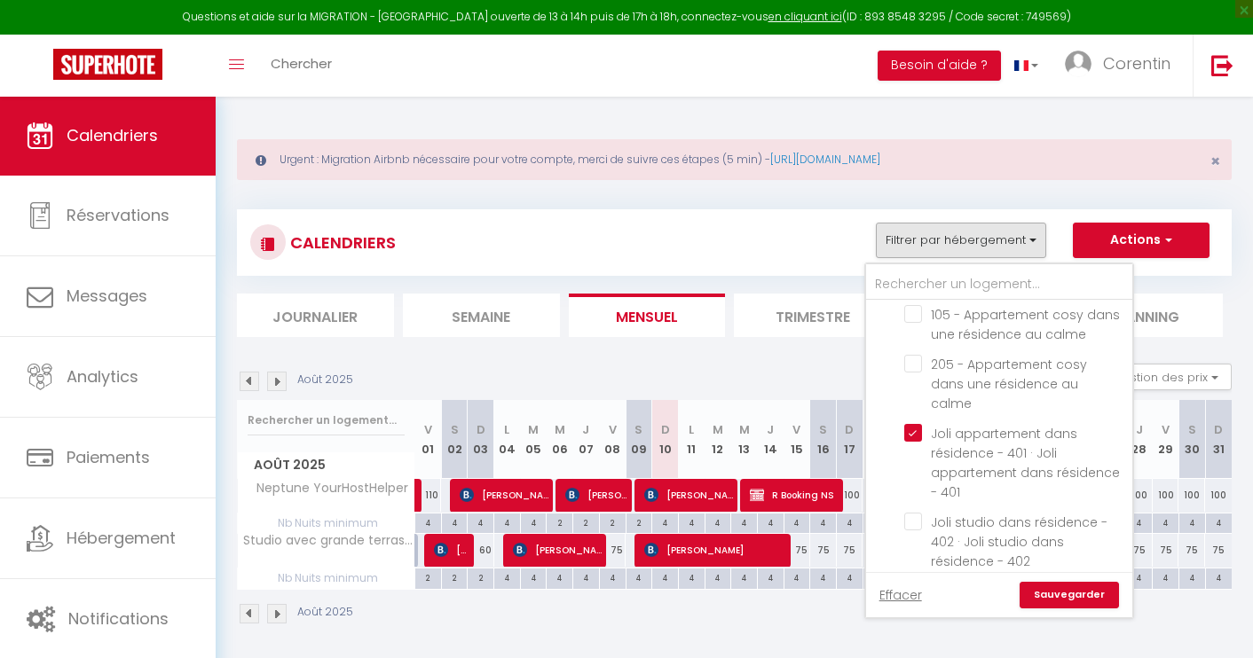
checkbox input "false"
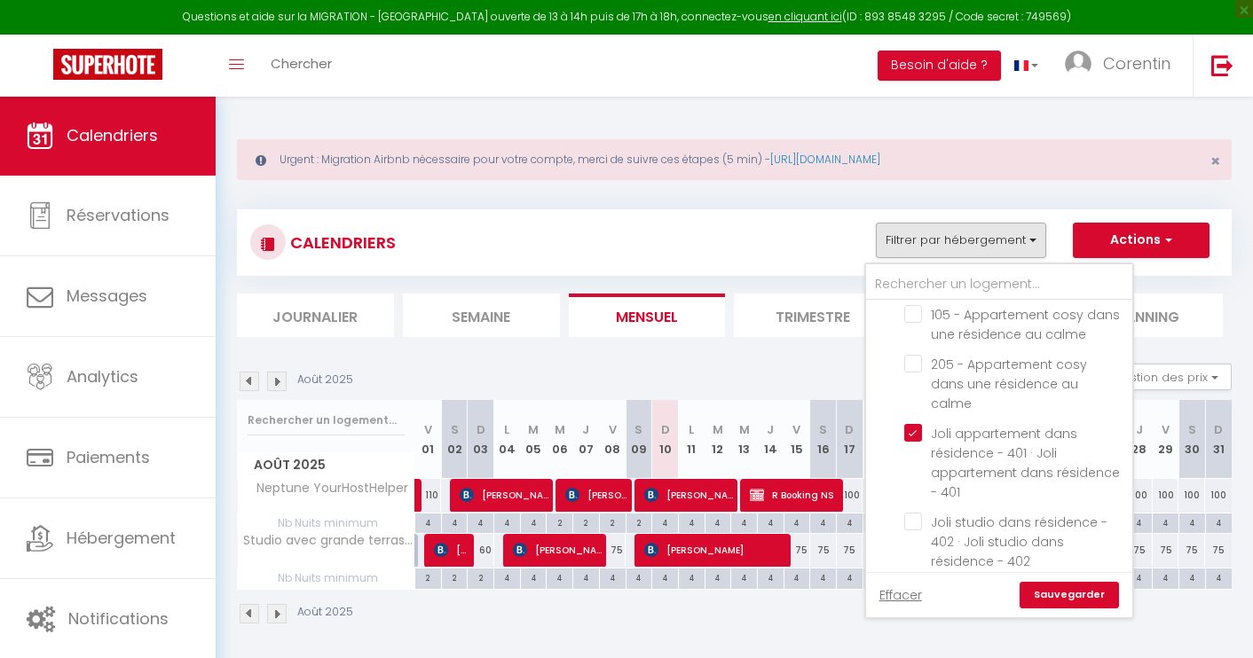
checkbox input "false"
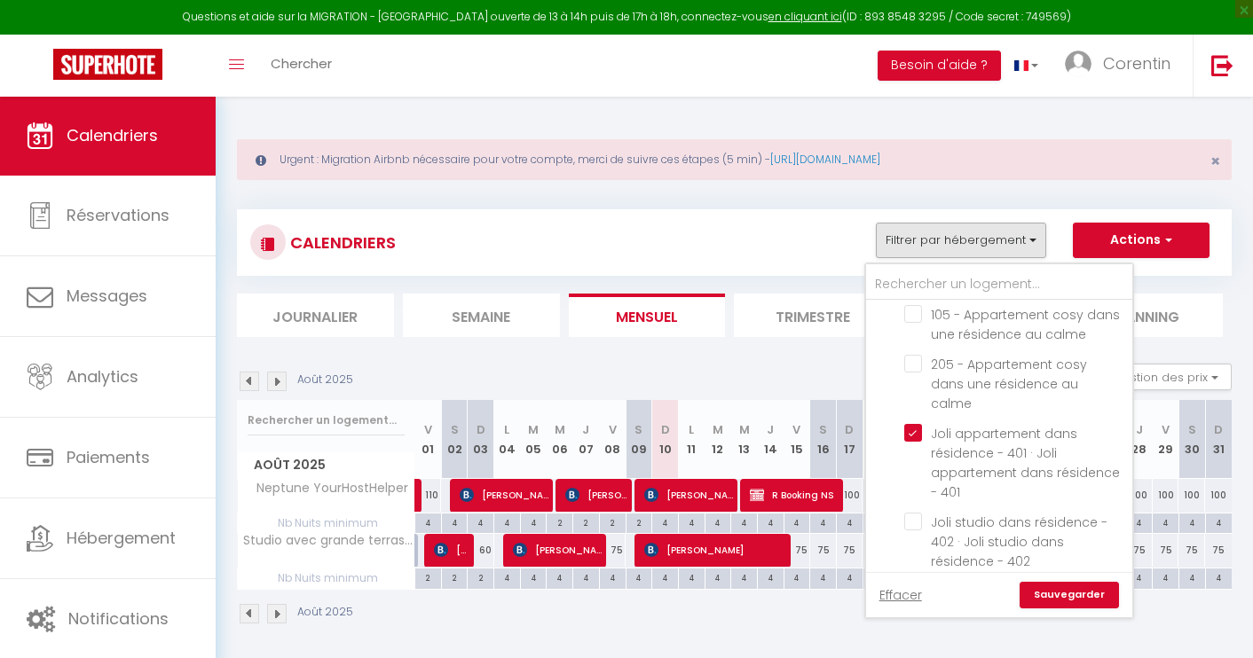
checkbox input "false"
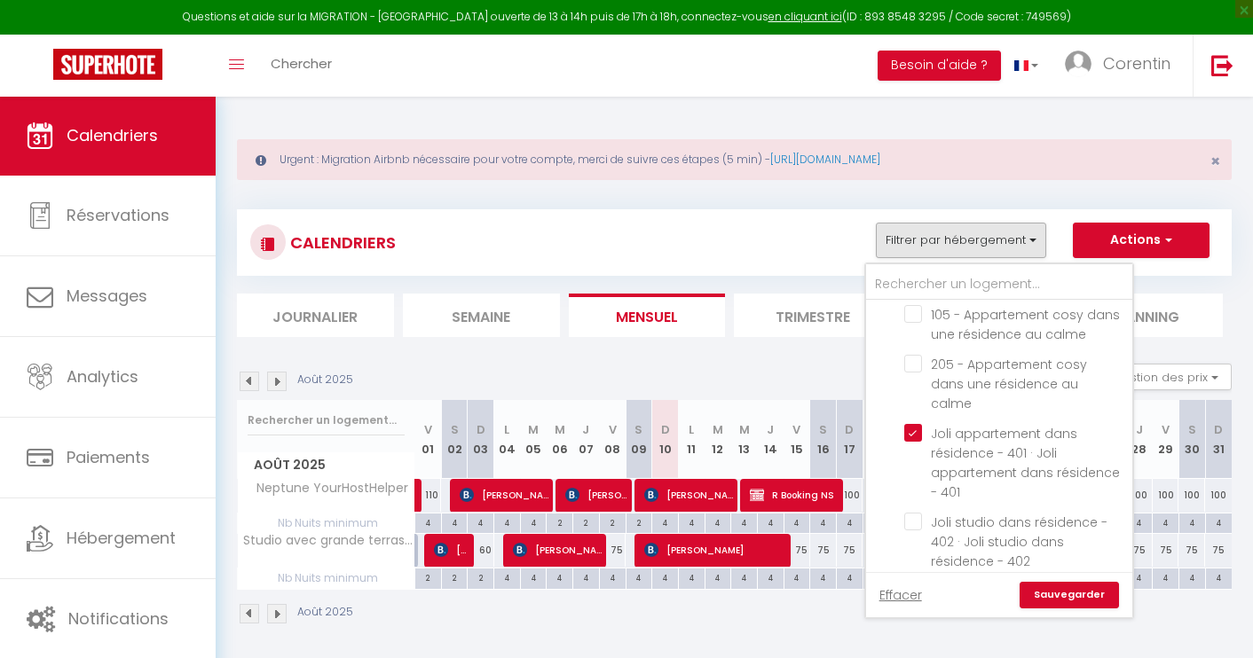
checkbox input "false"
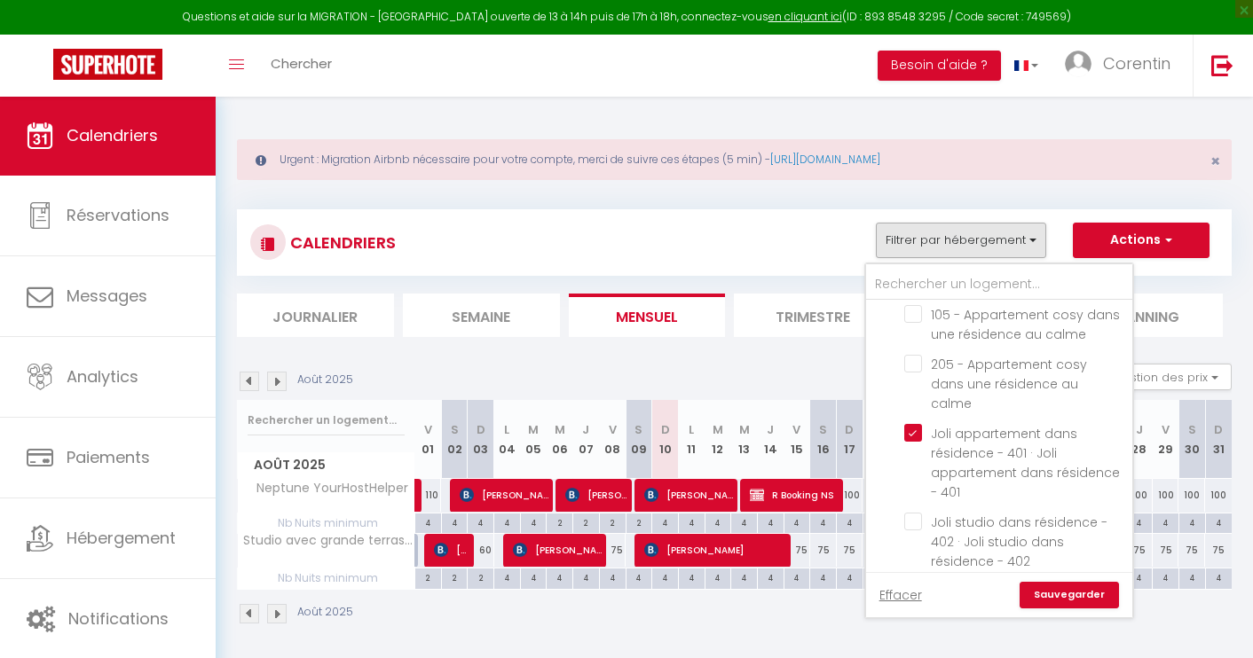
checkbox input "false"
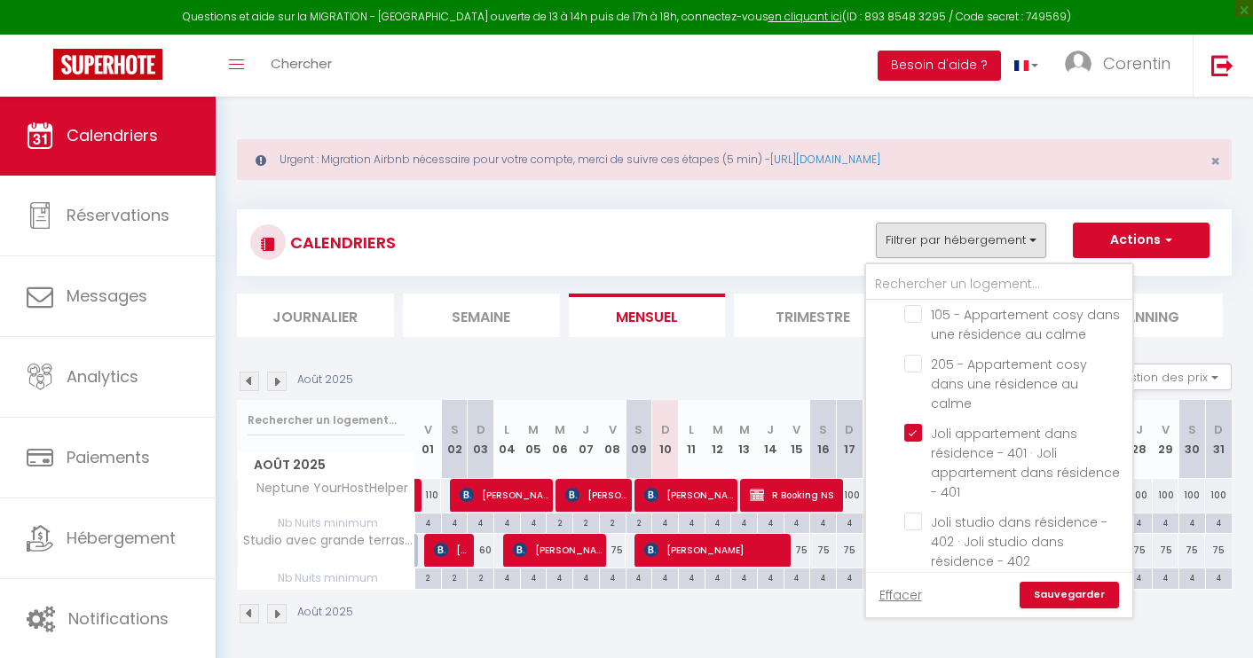
checkbox input "false"
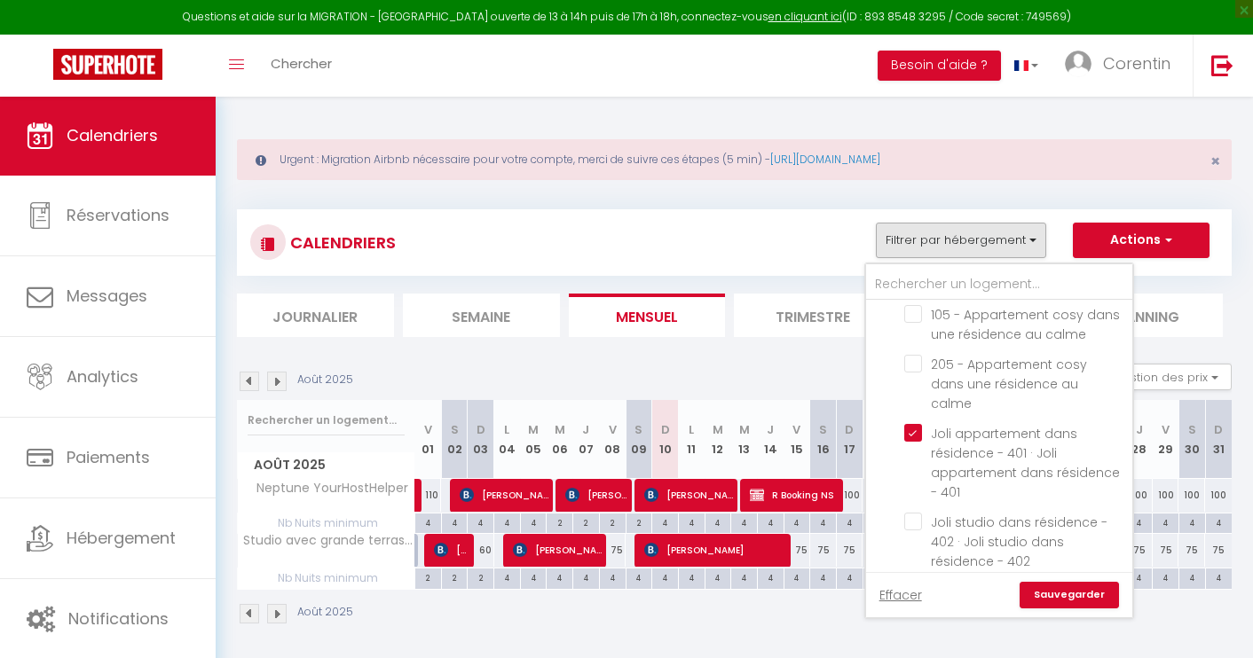
checkbox input "false"
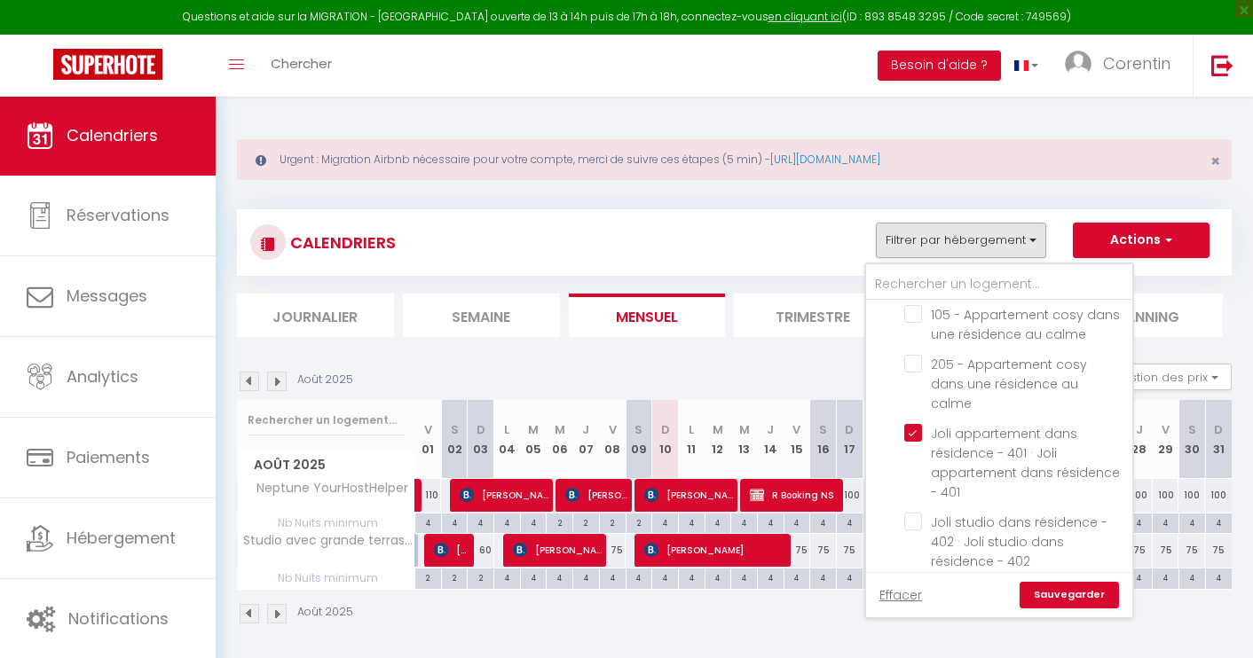
checkbox input "false"
click at [1058, 587] on link "Sauvegarder" at bounding box center [1069, 595] width 99 height 27
select select
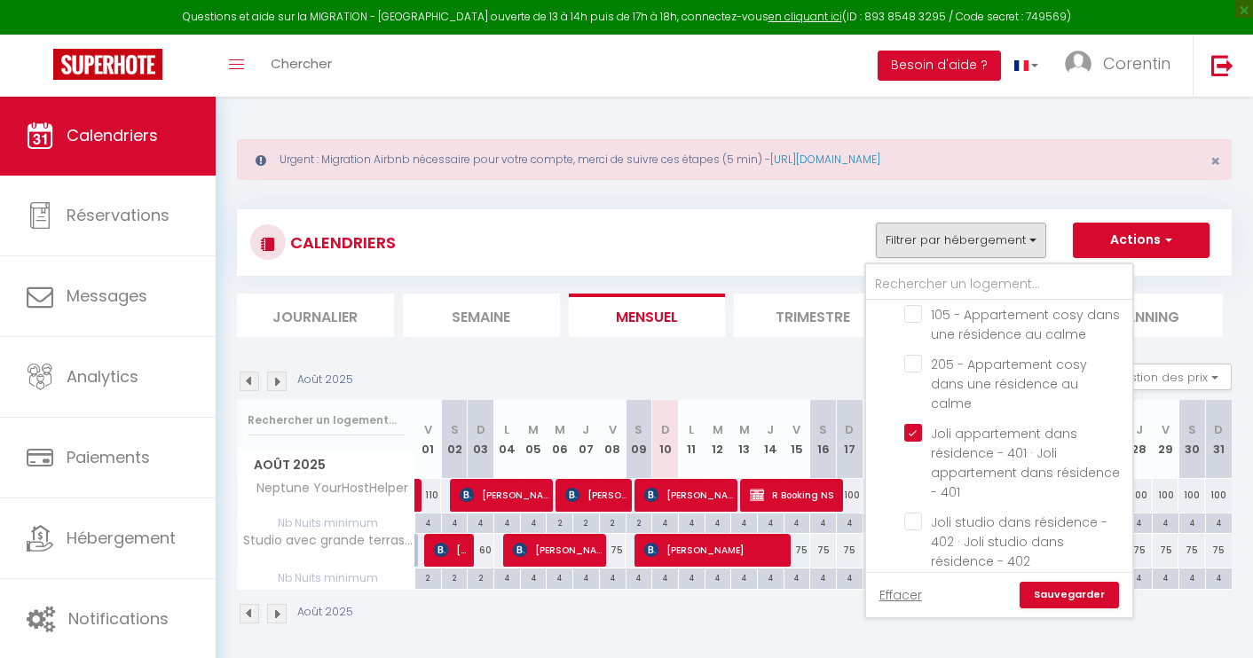
select select
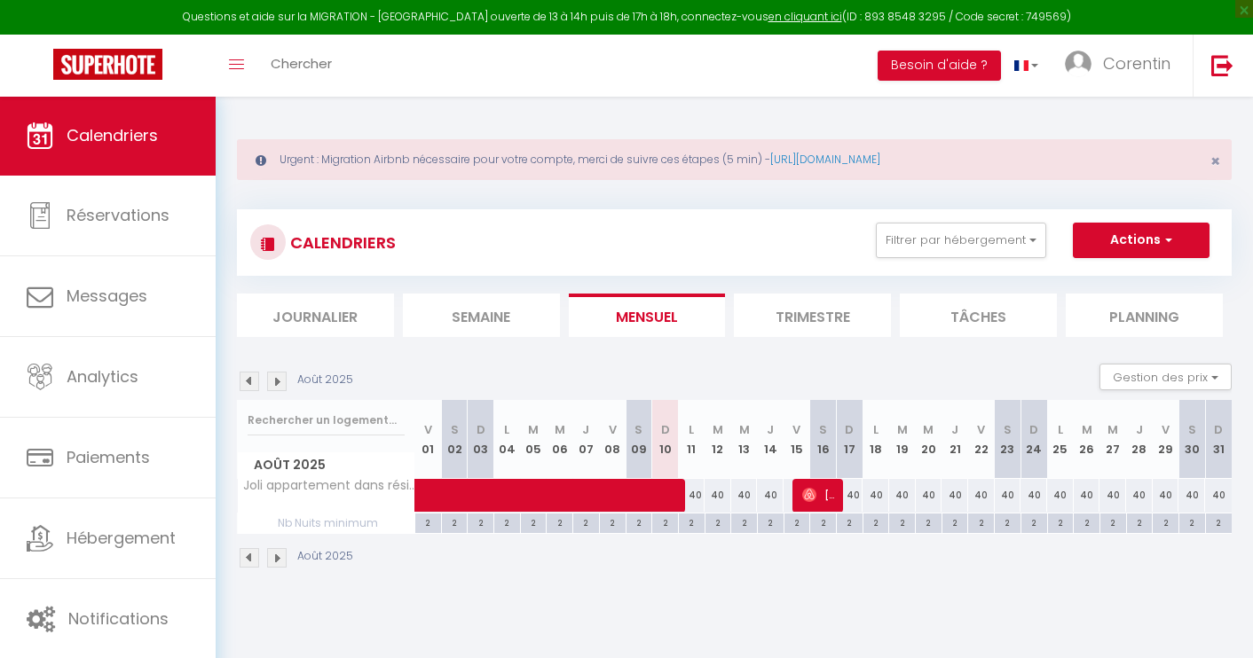
click at [819, 504] on span "[PERSON_NAME]" at bounding box center [819, 495] width 35 height 34
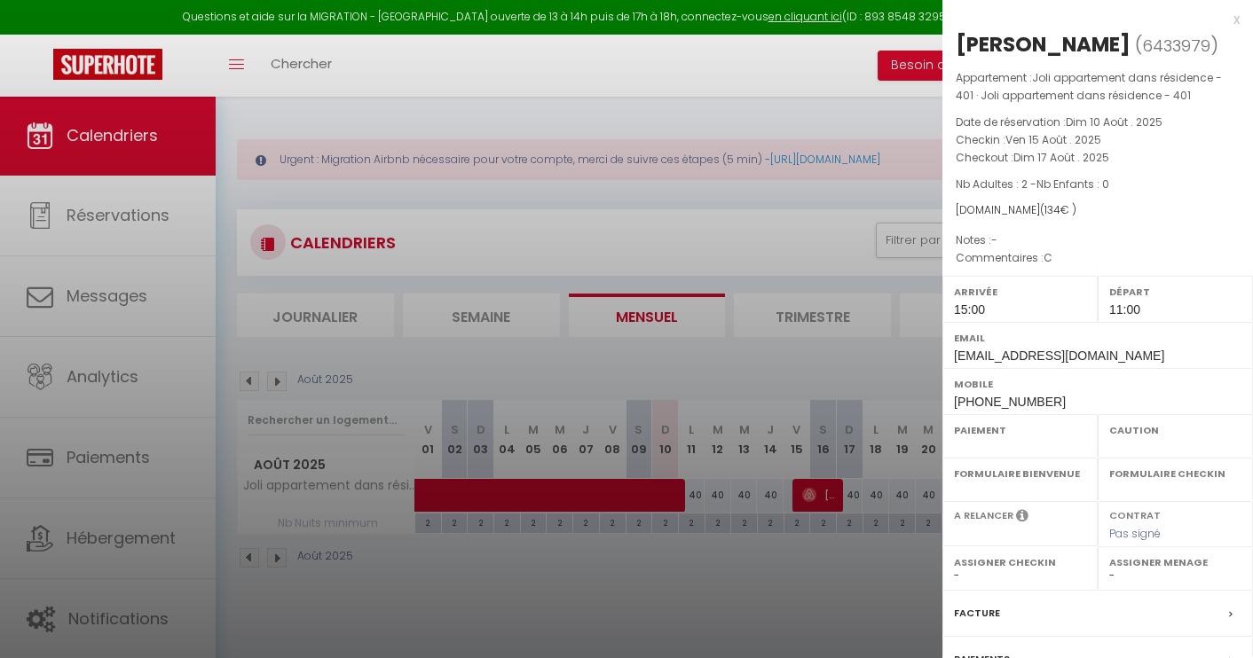
select select "OK"
select select "1"
select select "0"
select select "1"
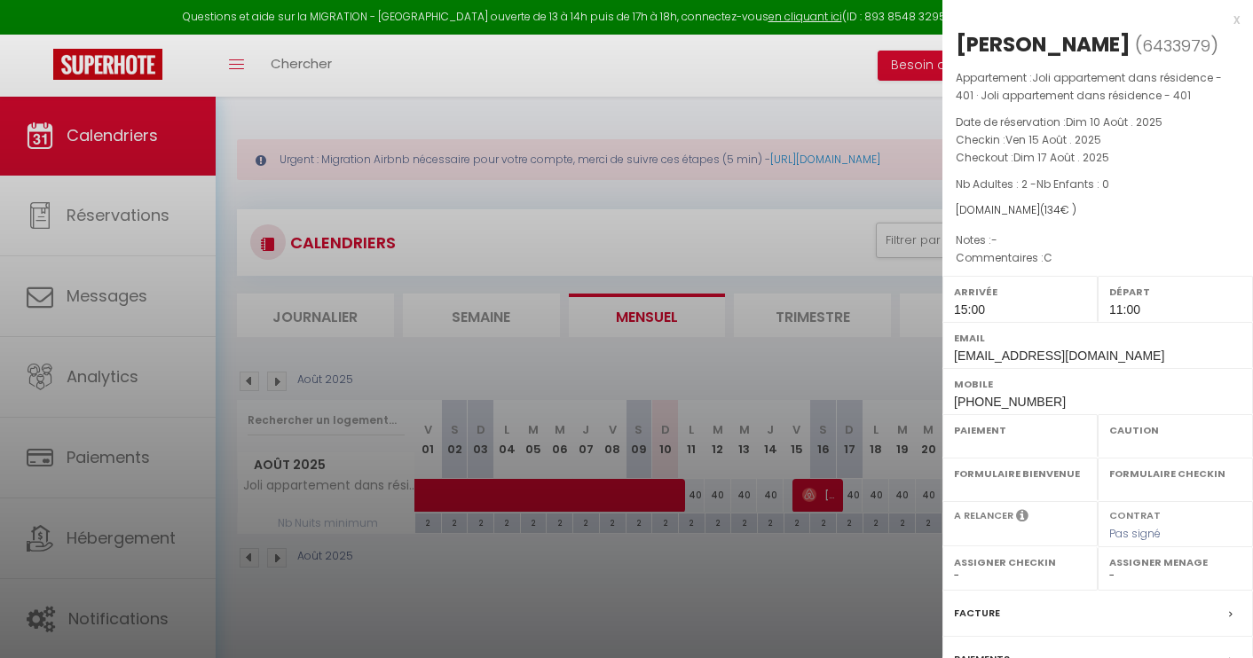
select select
click at [739, 586] on div at bounding box center [626, 329] width 1253 height 658
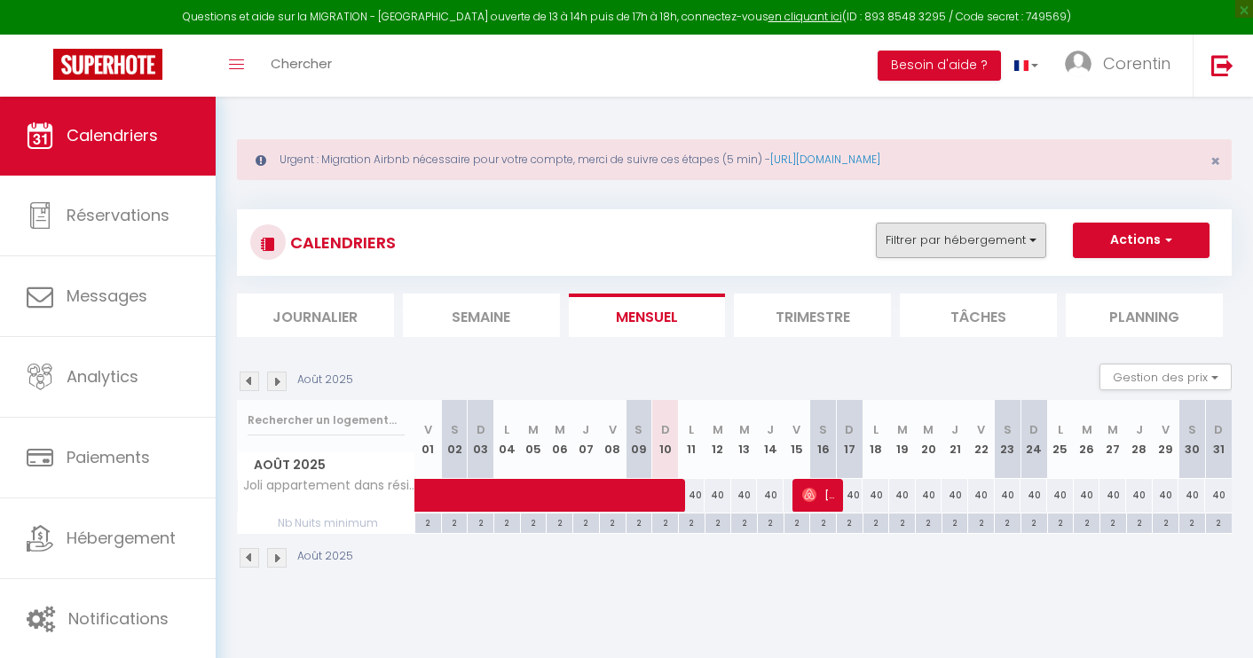
click at [966, 241] on button "Filtrer par hébergement" at bounding box center [961, 240] width 170 height 35
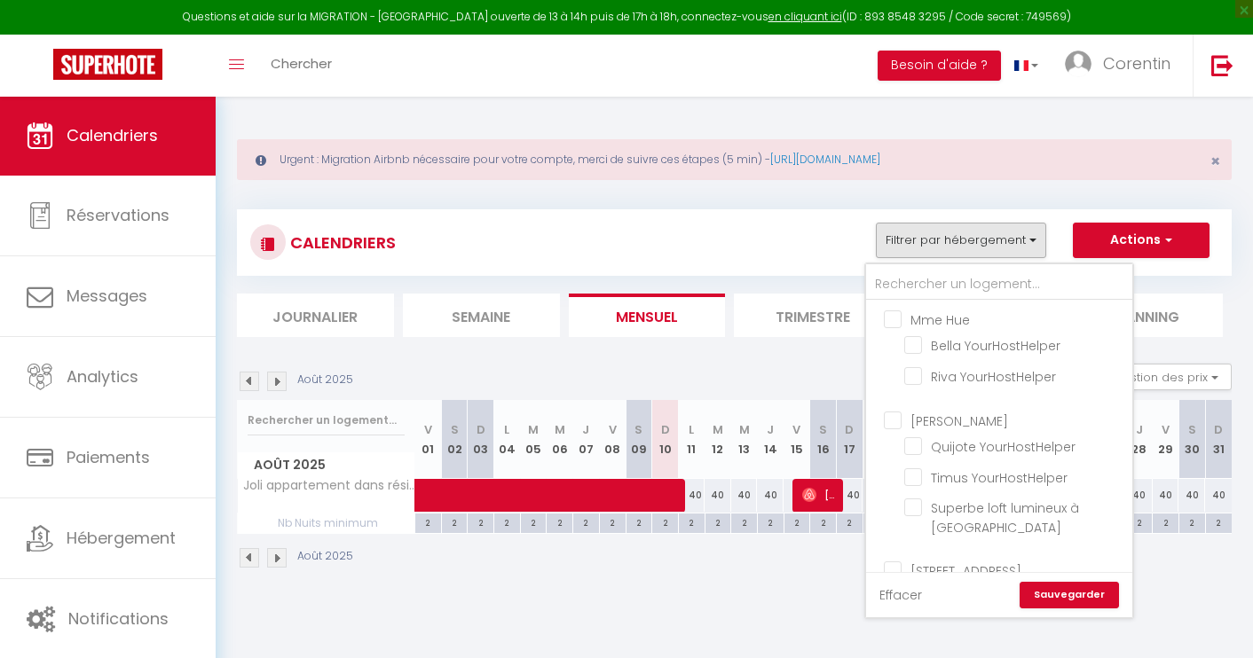
click at [908, 598] on link "Effacer" at bounding box center [900, 596] width 43 height 20
checkbox input "false"
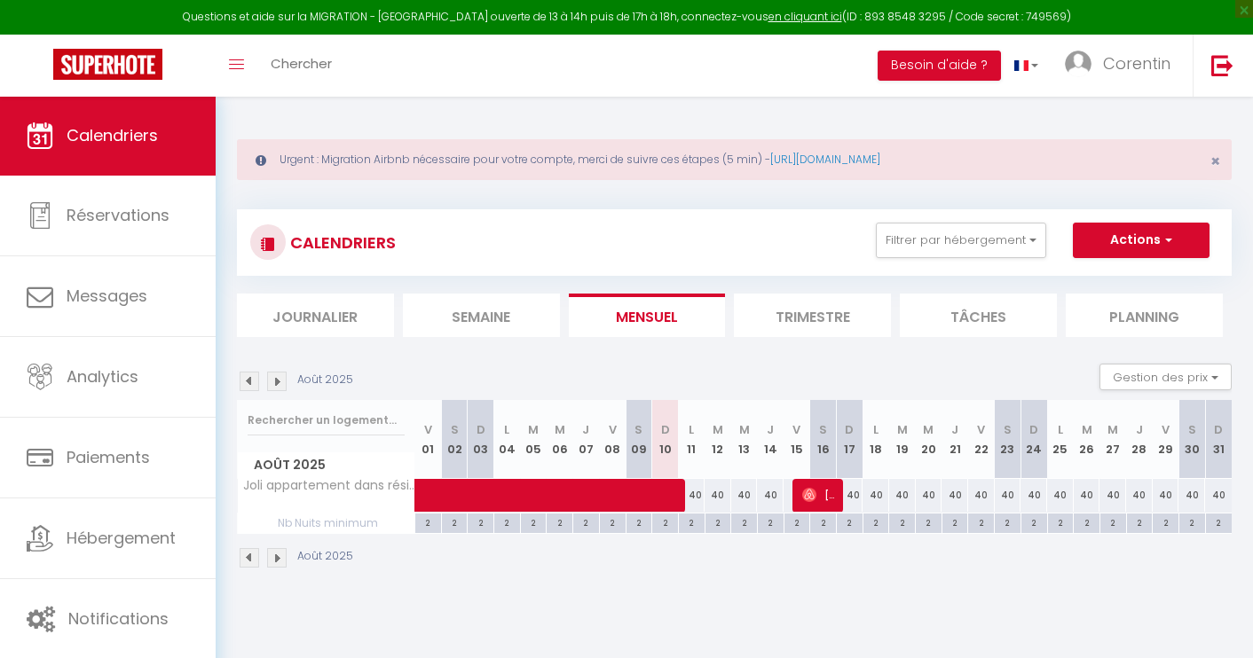
click at [944, 259] on div "CALENDRIERS Filtrer par hébergement [PERSON_NAME] YourHostHelper Riva YourHostH…" at bounding box center [734, 243] width 968 height 40
click at [930, 259] on div "CALENDRIERS Filtrer par hébergement [PERSON_NAME] YourHostHelper Riva YourHostH…" at bounding box center [734, 243] width 968 height 40
click at [924, 246] on button "Filtrer par hébergement" at bounding box center [961, 240] width 170 height 35
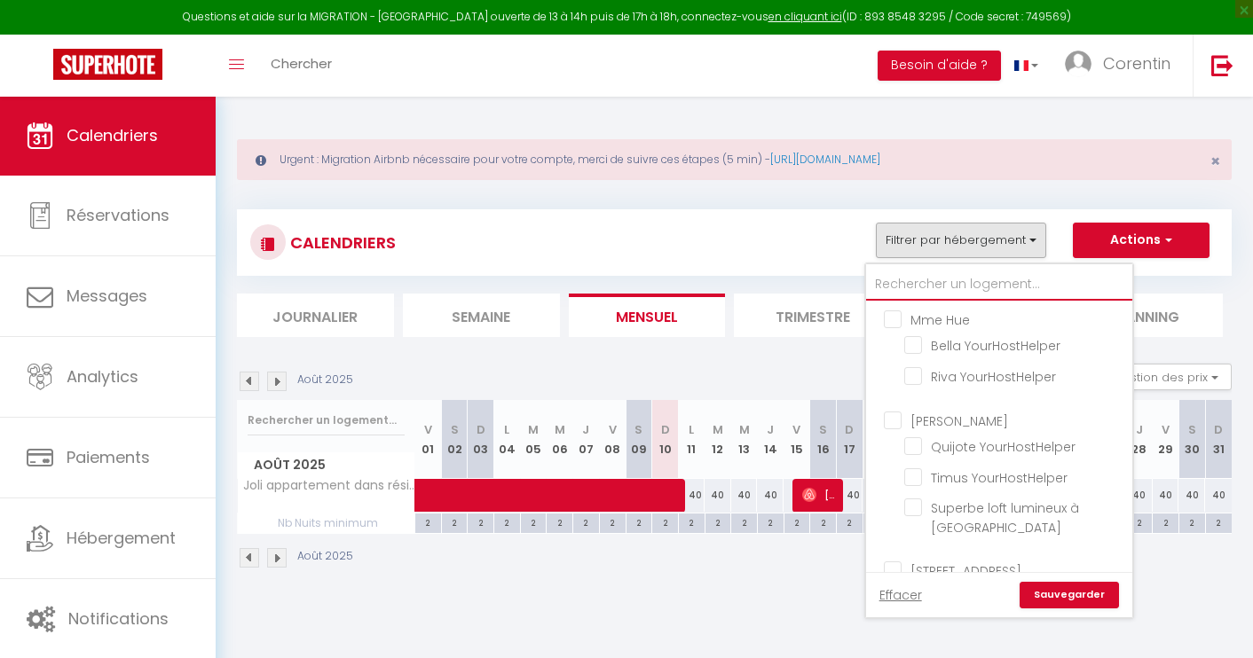
click at [926, 289] on input "text" at bounding box center [999, 285] width 266 height 32
type input "a"
checkbox input "false"
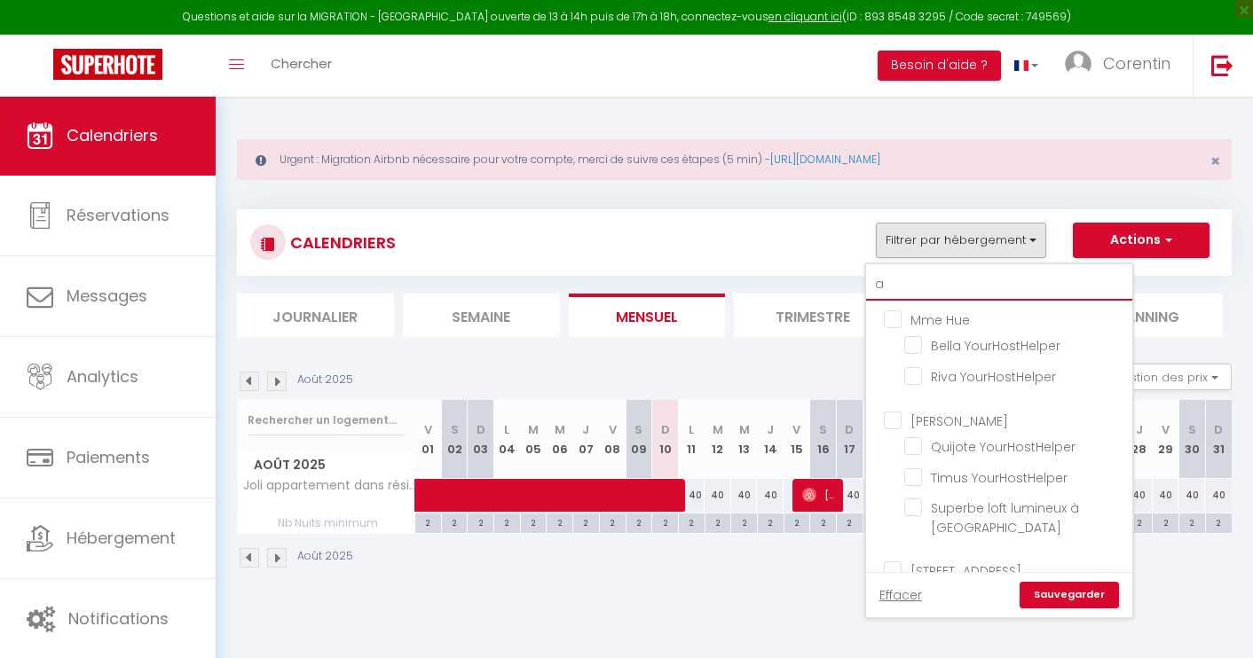
checkbox input "false"
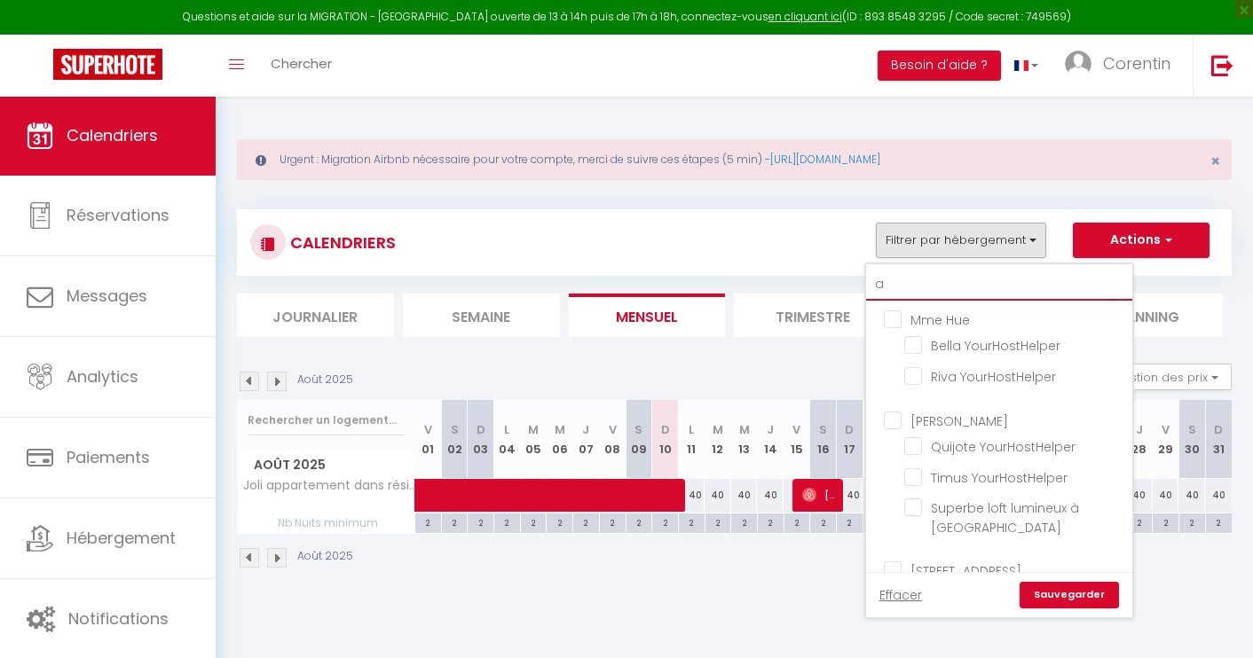
checkbox input "false"
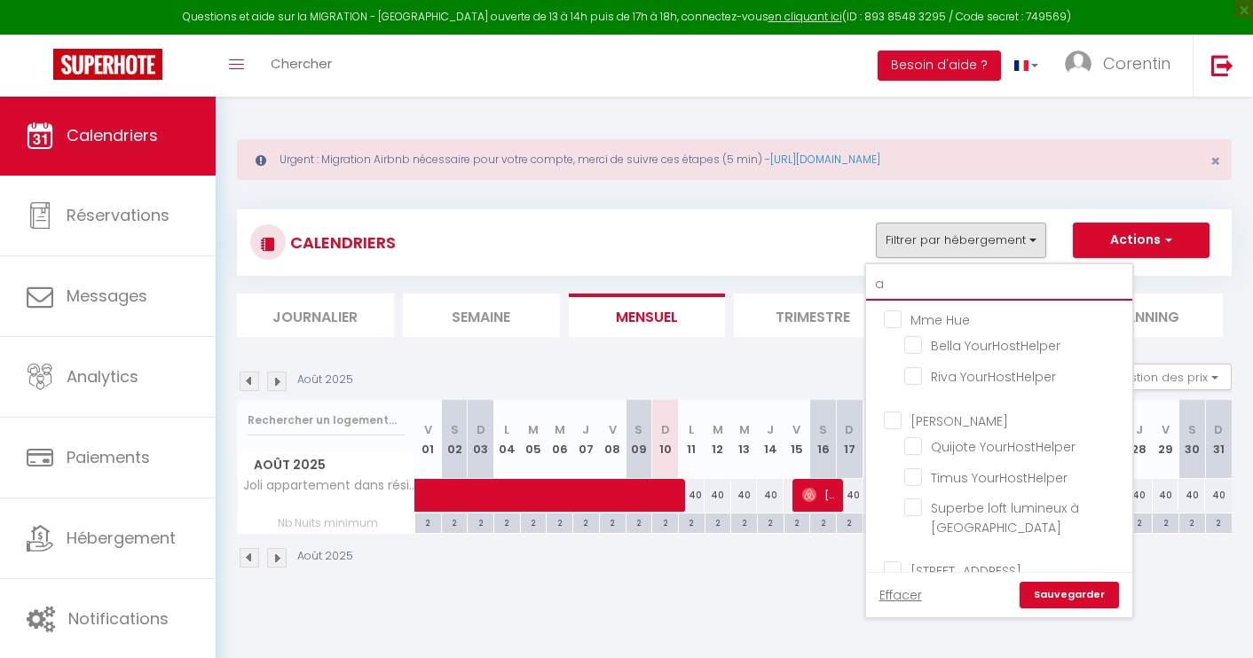
checkbox input "false"
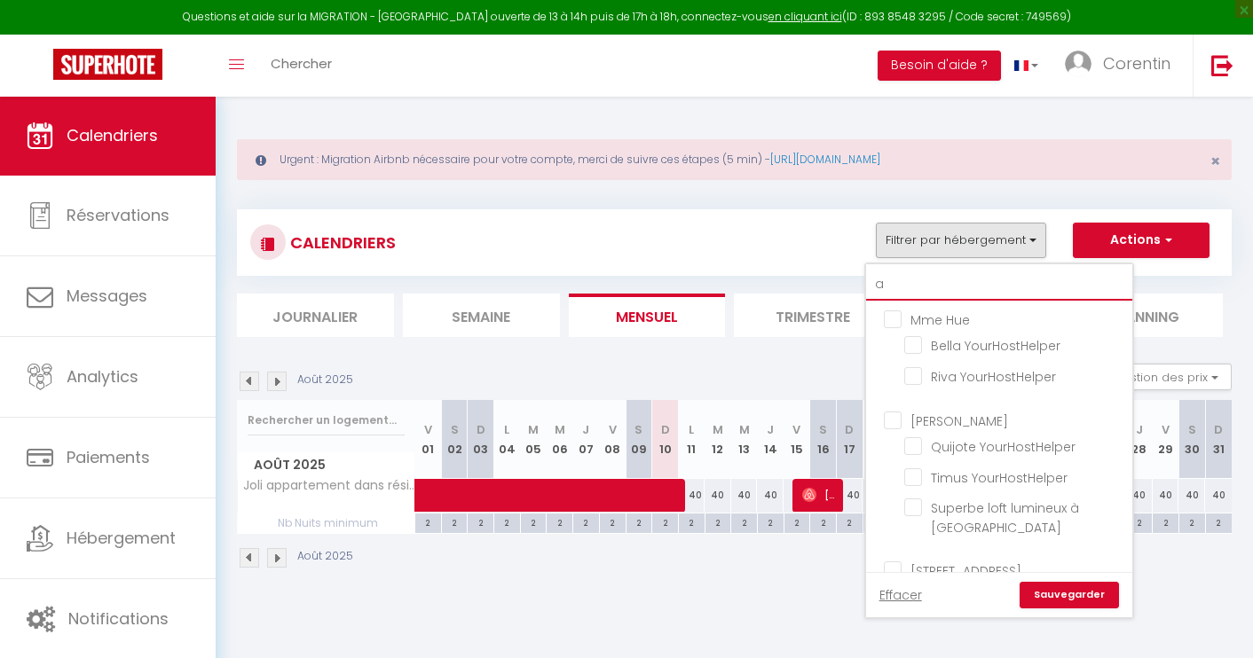
checkbox input "false"
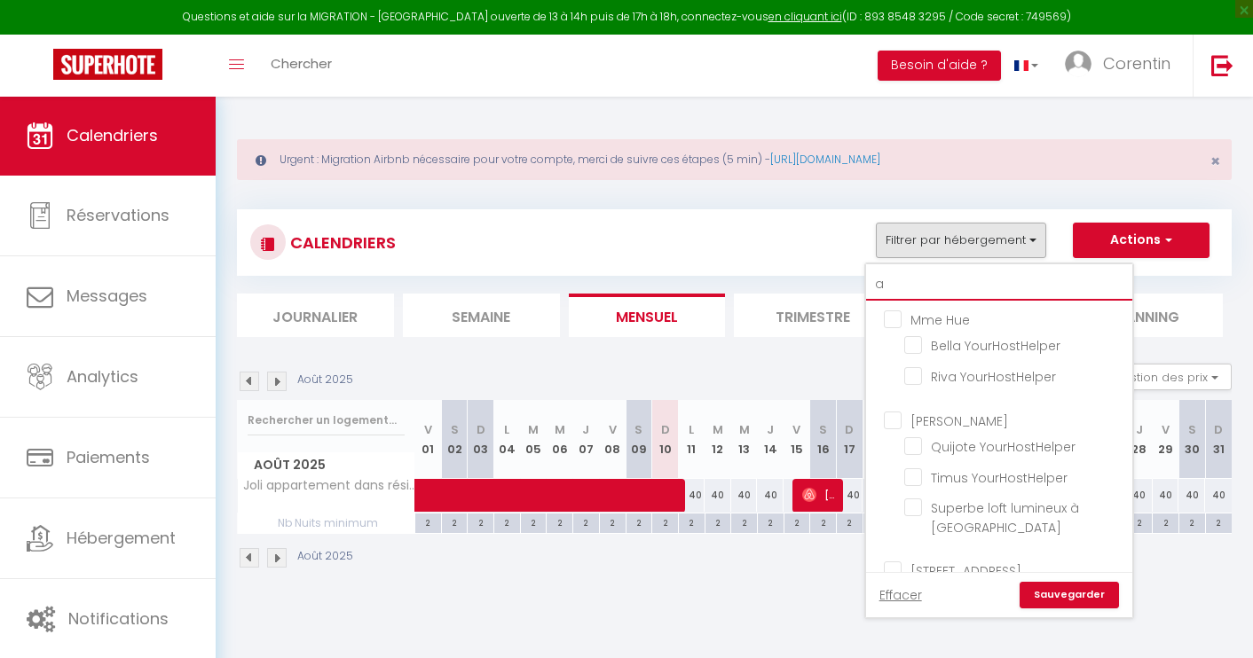
checkbox input "false"
